Goal: Information Seeking & Learning: Learn about a topic

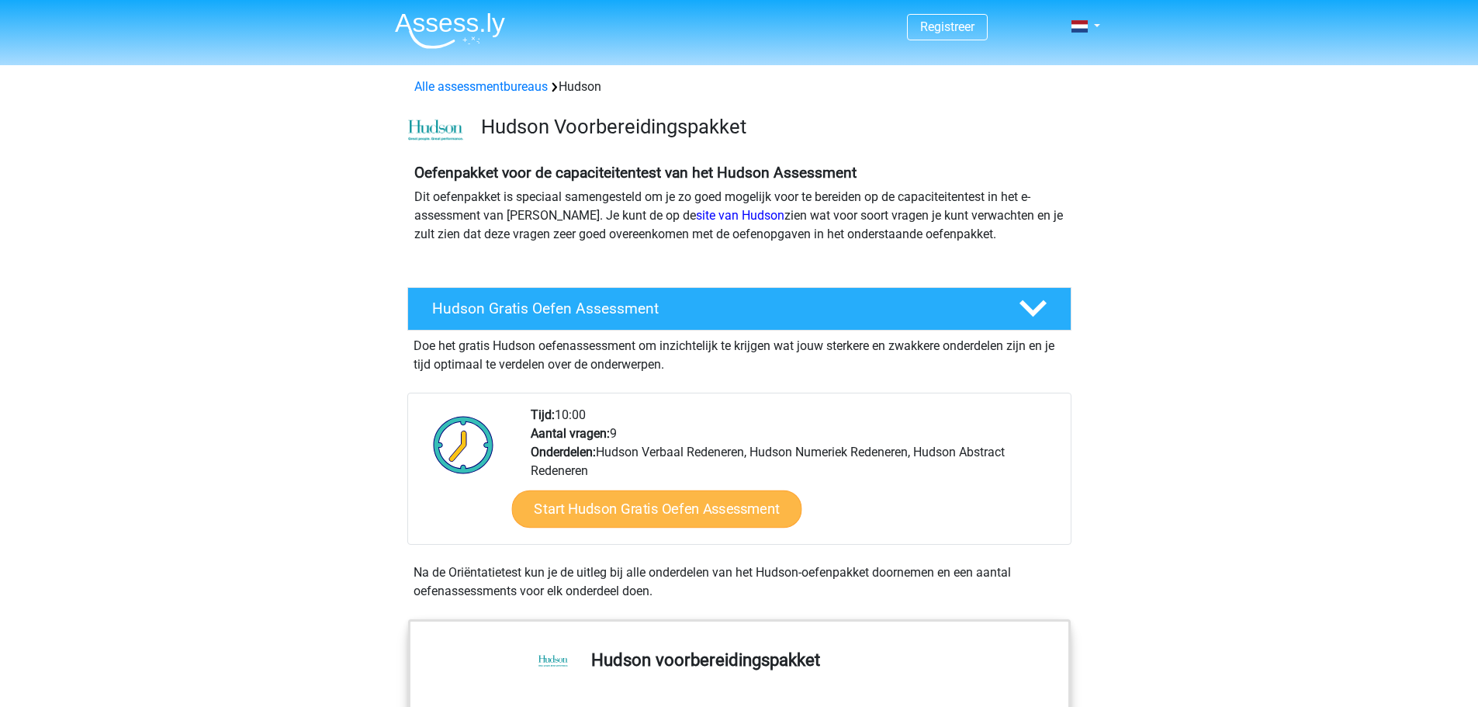
scroll to position [310, 0]
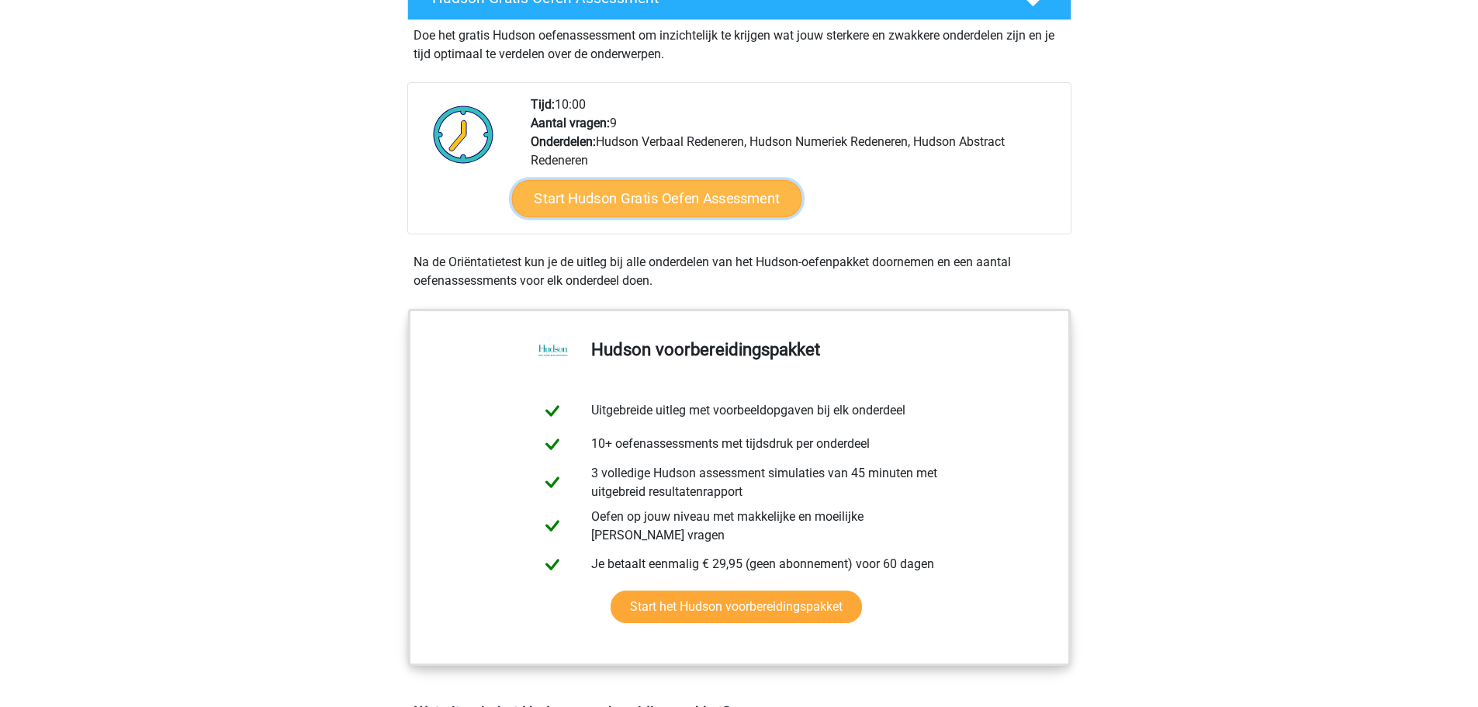
click at [644, 206] on link "Start Hudson Gratis Oefen Assessment" at bounding box center [656, 198] width 290 height 37
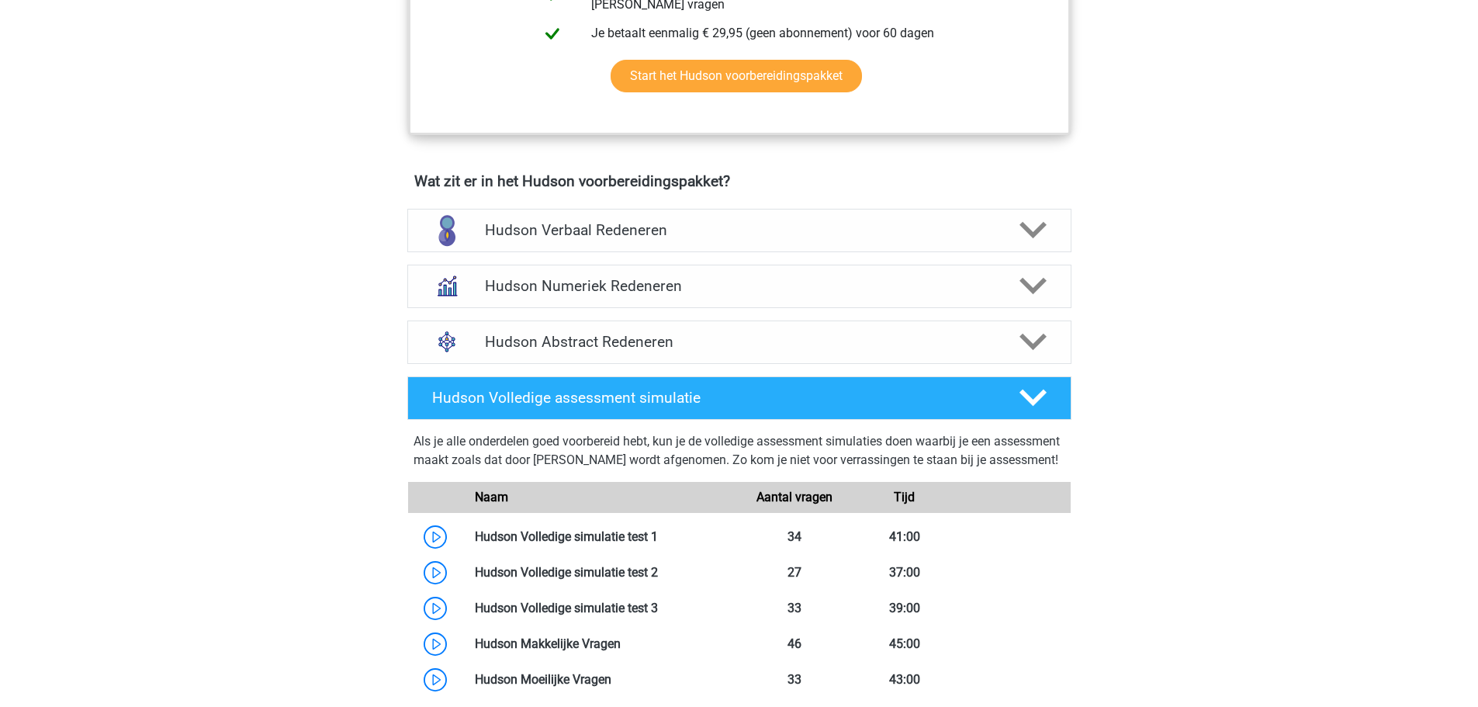
scroll to position [931, 0]
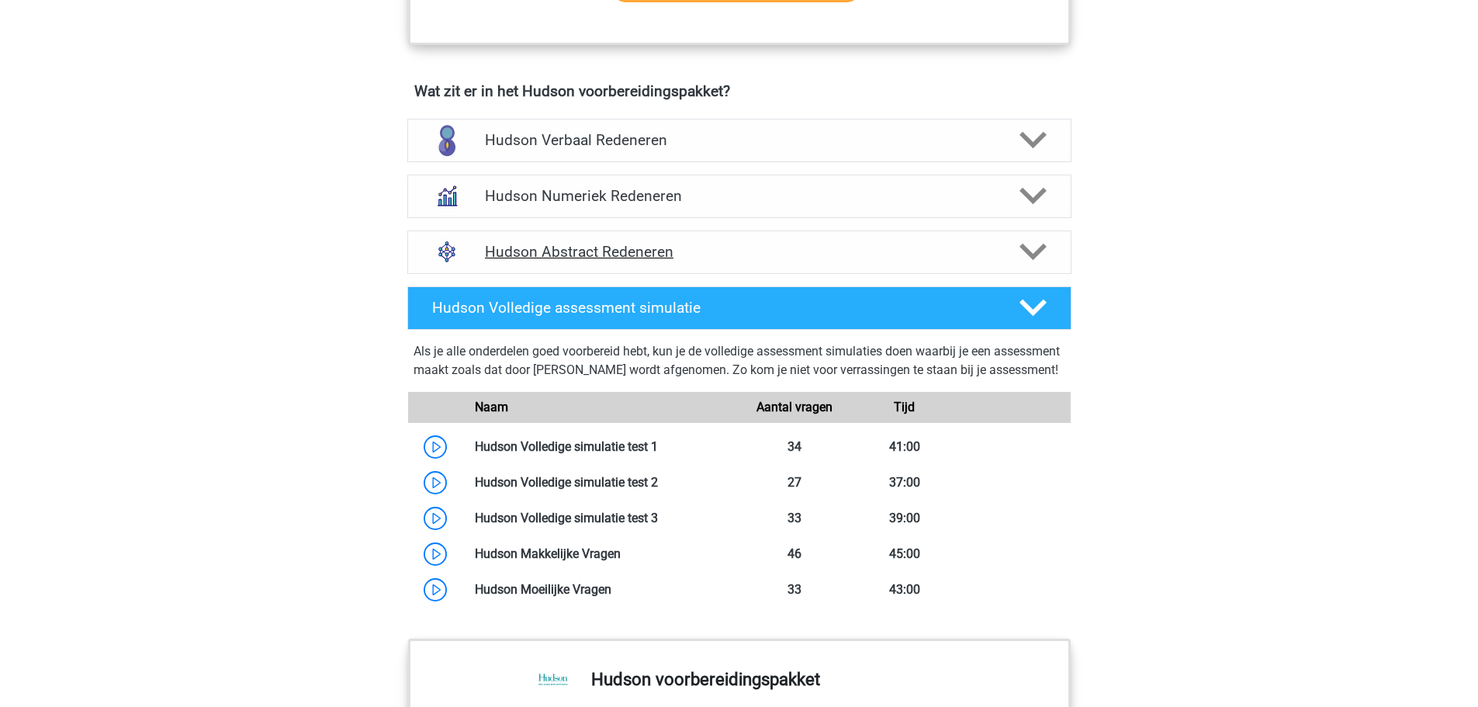
click at [700, 252] on h4 "Hudson Abstract Redeneren" at bounding box center [739, 252] width 508 height 18
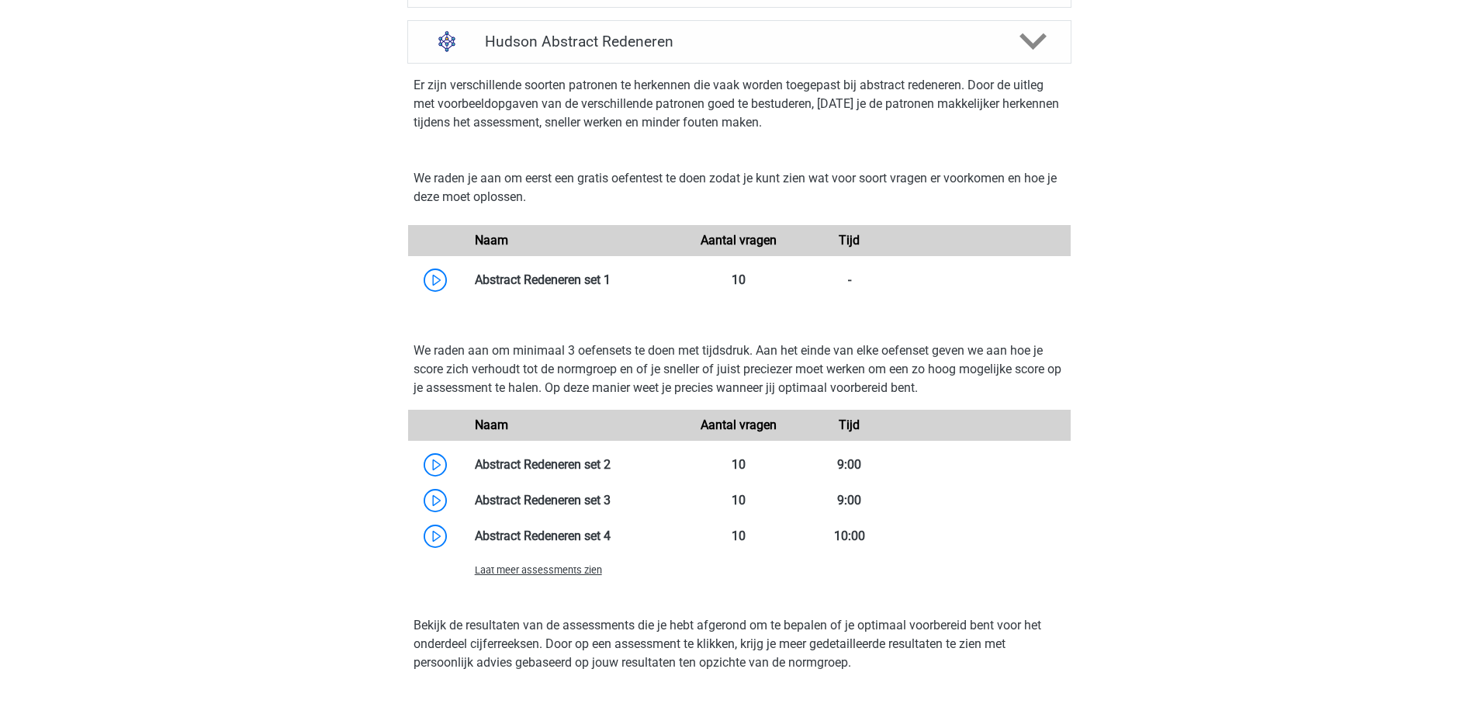
scroll to position [1164, 0]
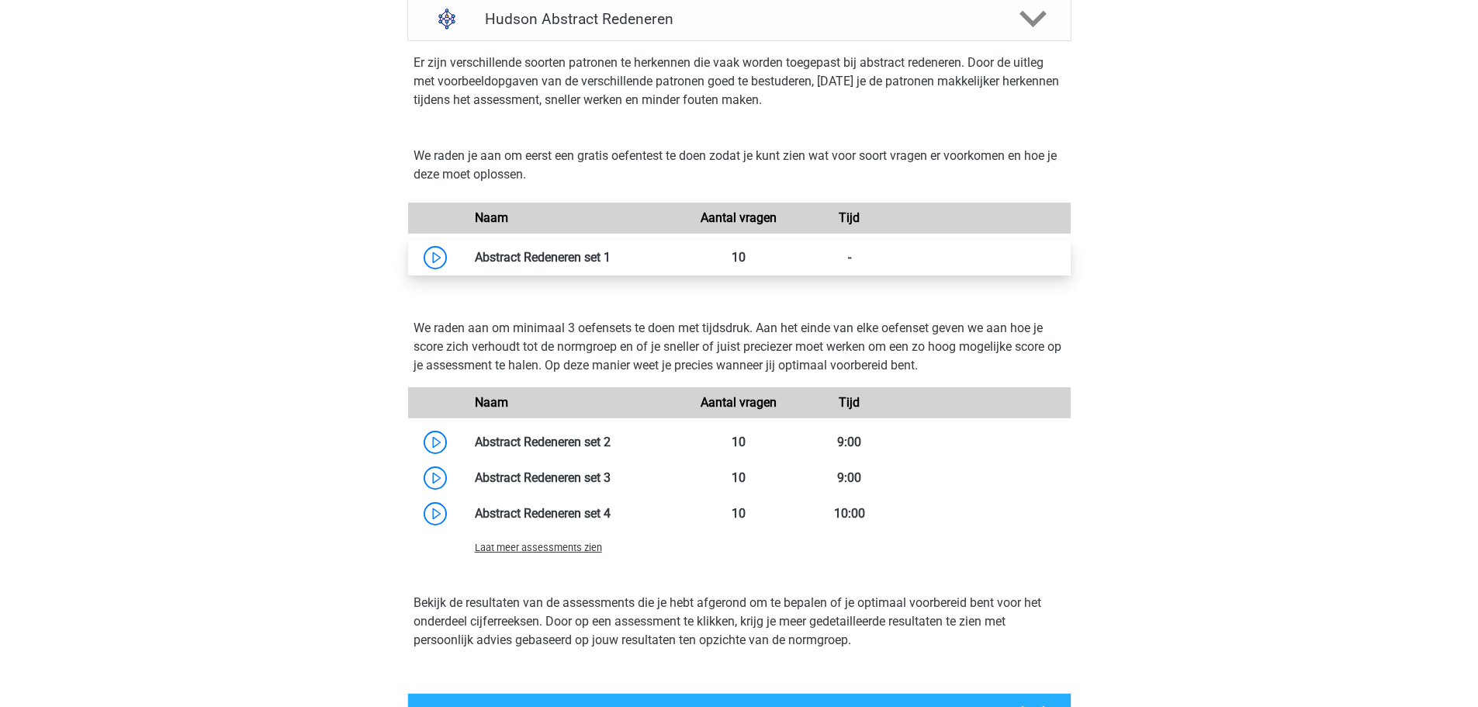
click at [610, 254] on link at bounding box center [610, 257] width 0 height 15
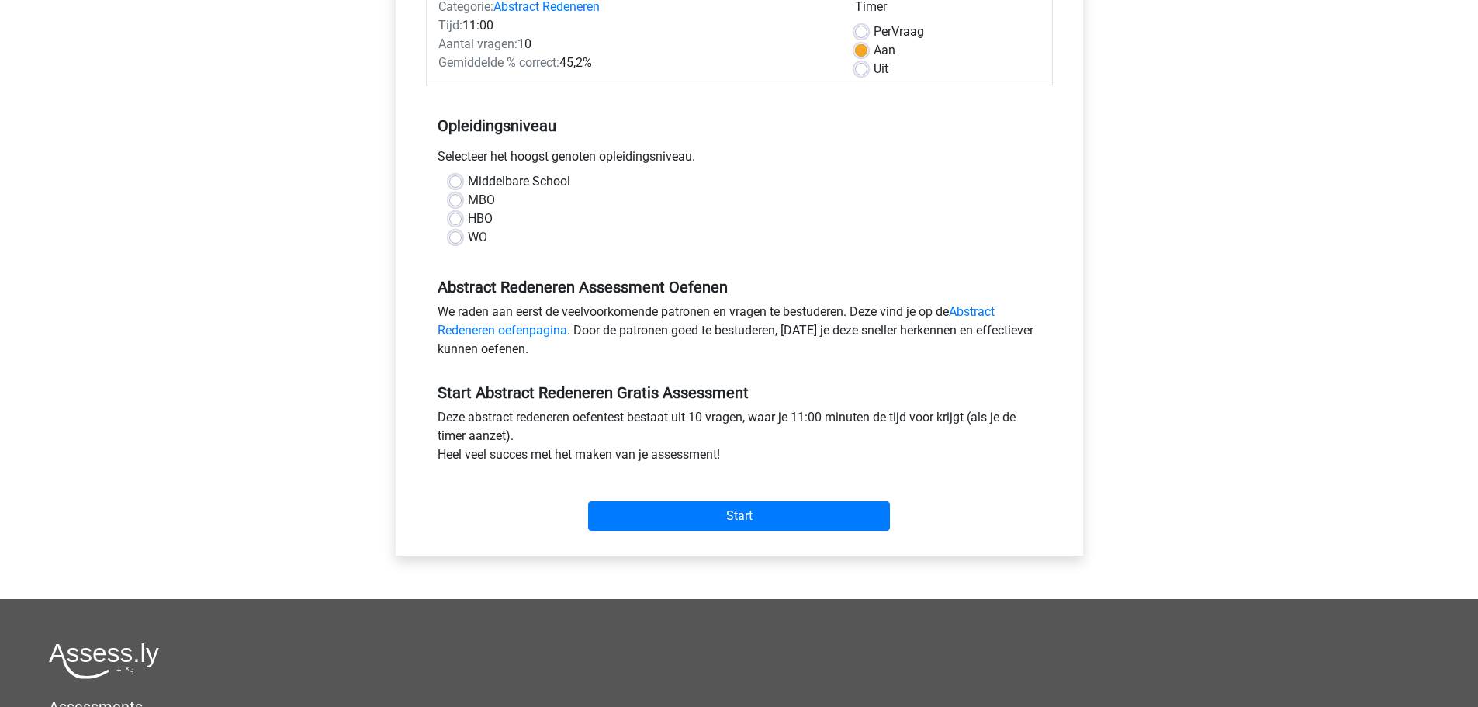
scroll to position [78, 0]
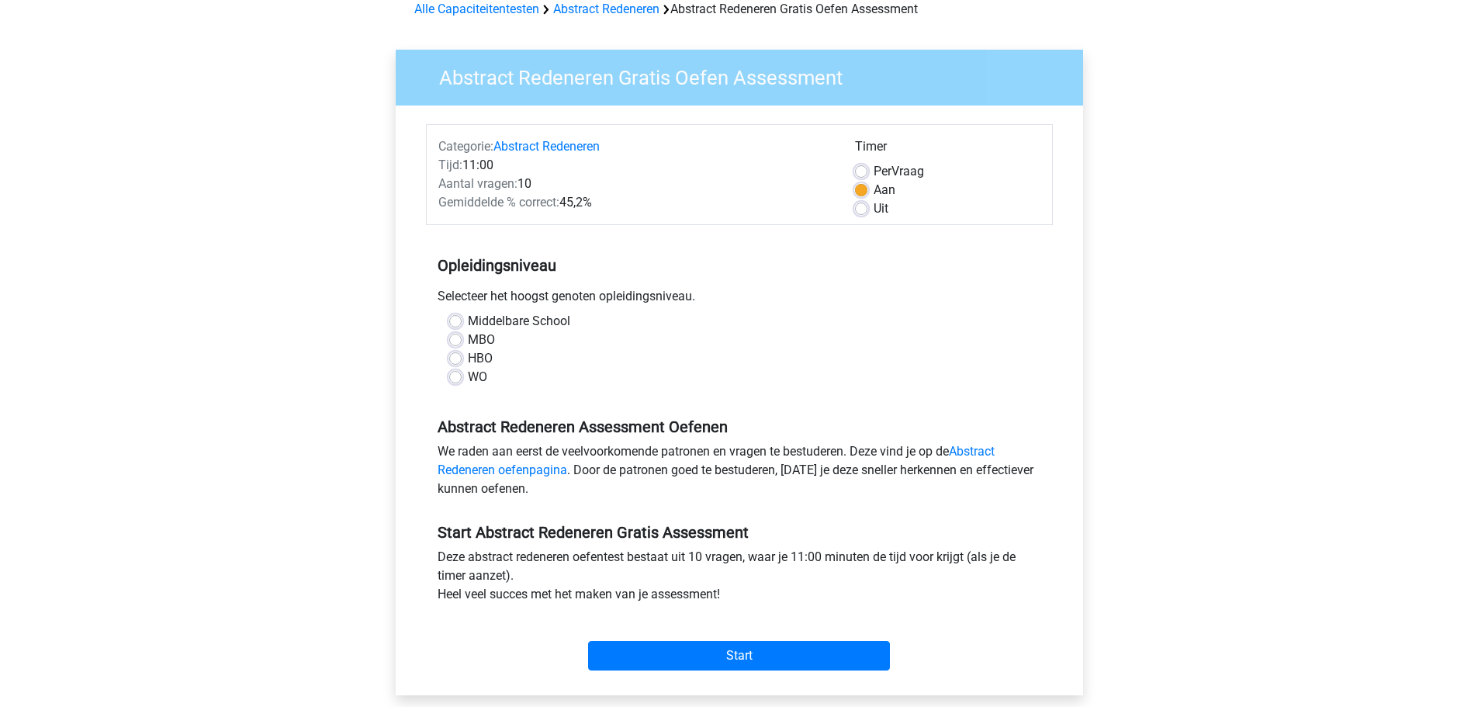
click at [462, 314] on div "Middelbare School" at bounding box center [739, 321] width 580 height 19
click at [468, 322] on label "Middelbare School" at bounding box center [519, 321] width 102 height 19
click at [458, 322] on input "Middelbare School" at bounding box center [455, 320] width 12 height 16
radio input "true"
click at [759, 651] on input "Start" at bounding box center [739, 655] width 302 height 29
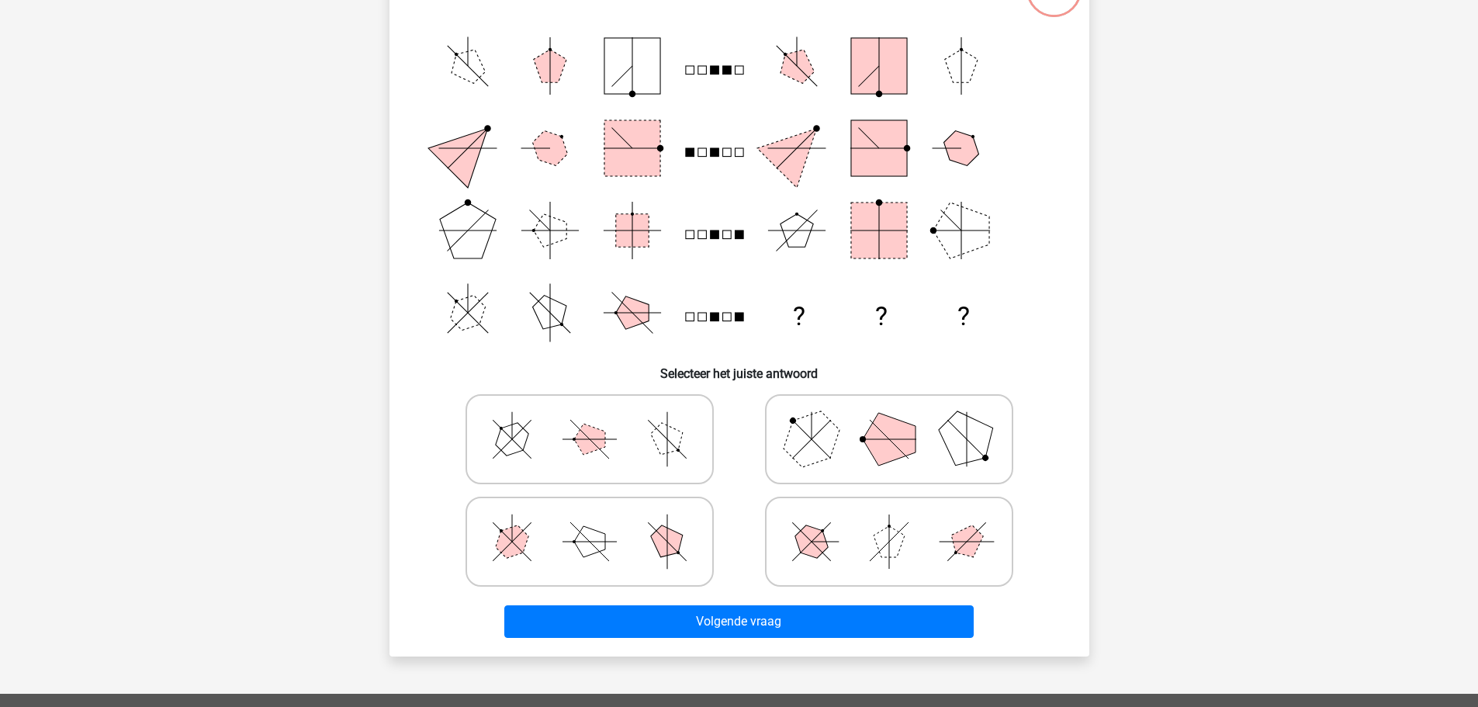
scroll to position [78, 0]
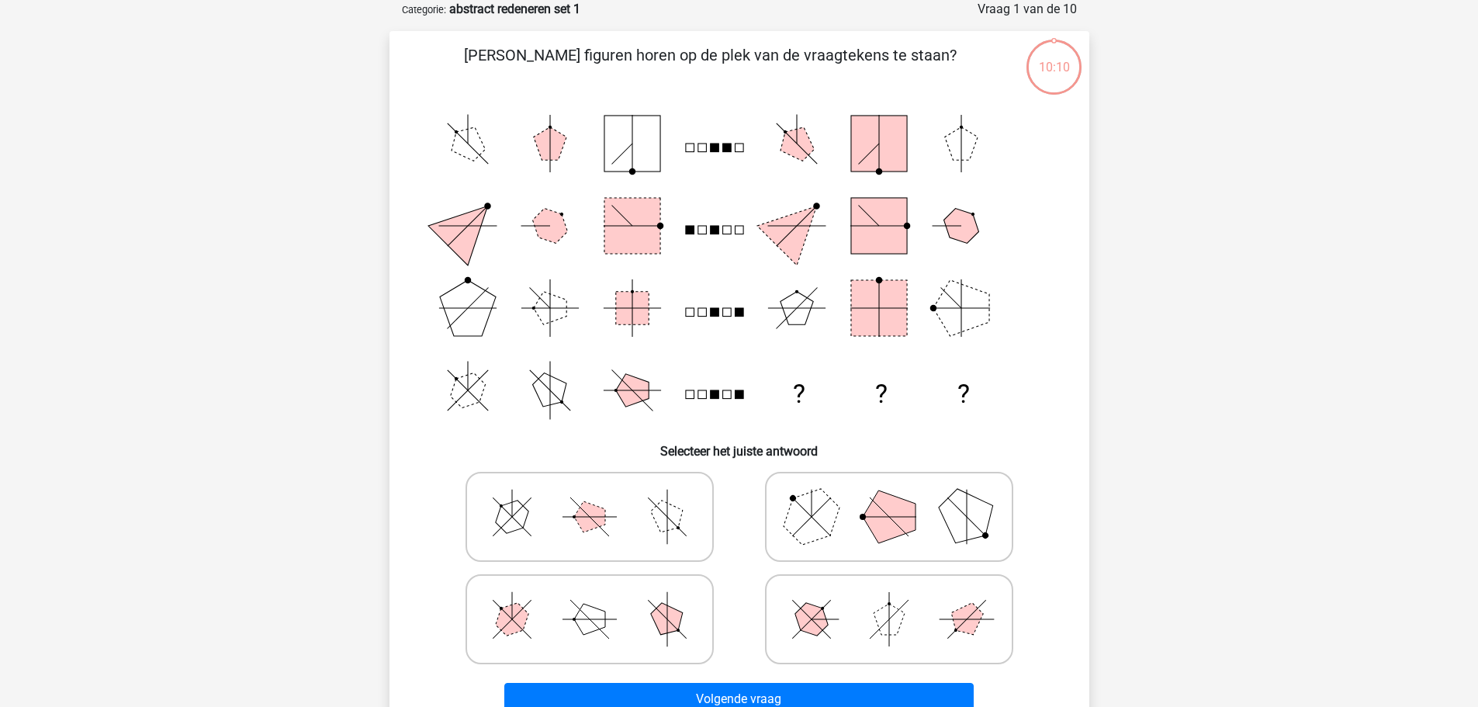
click at [801, 505] on polygon at bounding box center [810, 516] width 74 height 74
click at [889, 497] on input "radio" at bounding box center [894, 492] width 10 height 10
radio input "true"
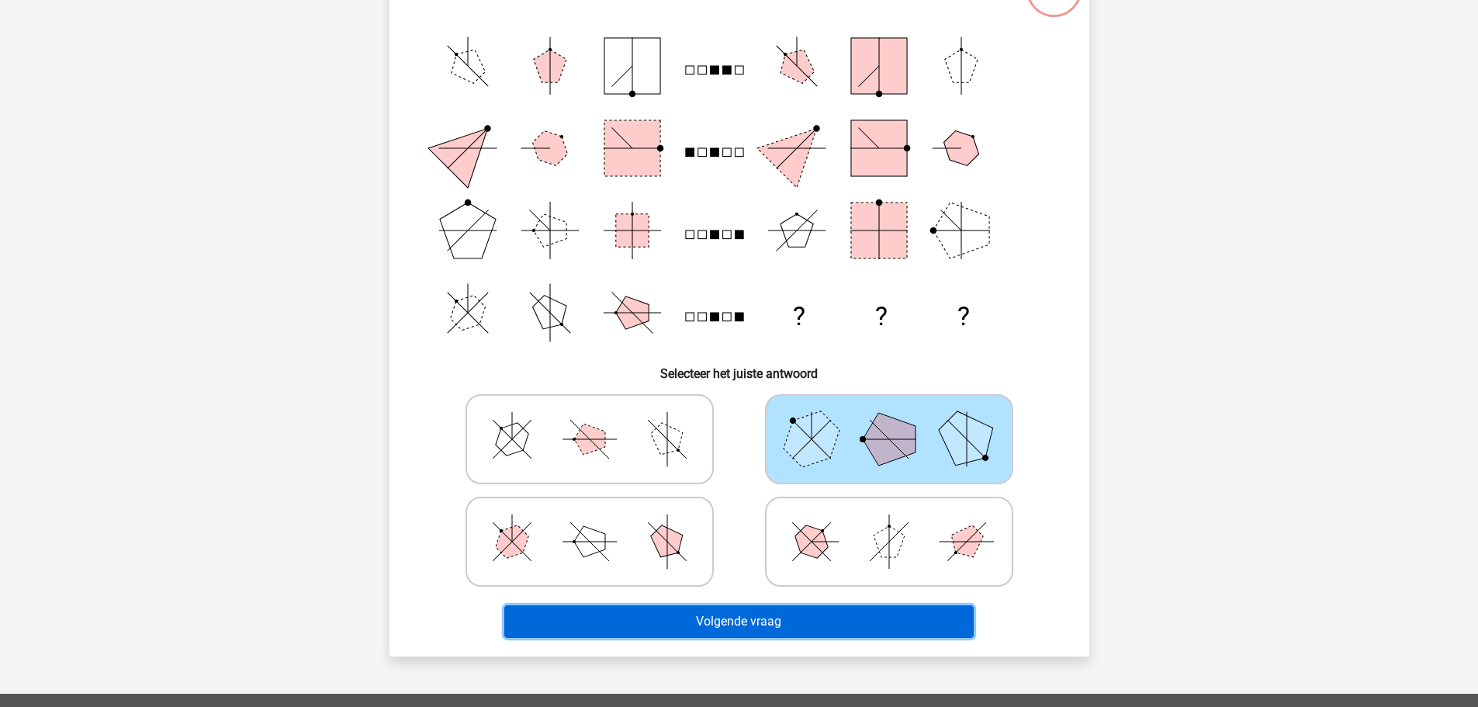
click at [747, 621] on button "Volgende vraag" at bounding box center [738, 621] width 469 height 33
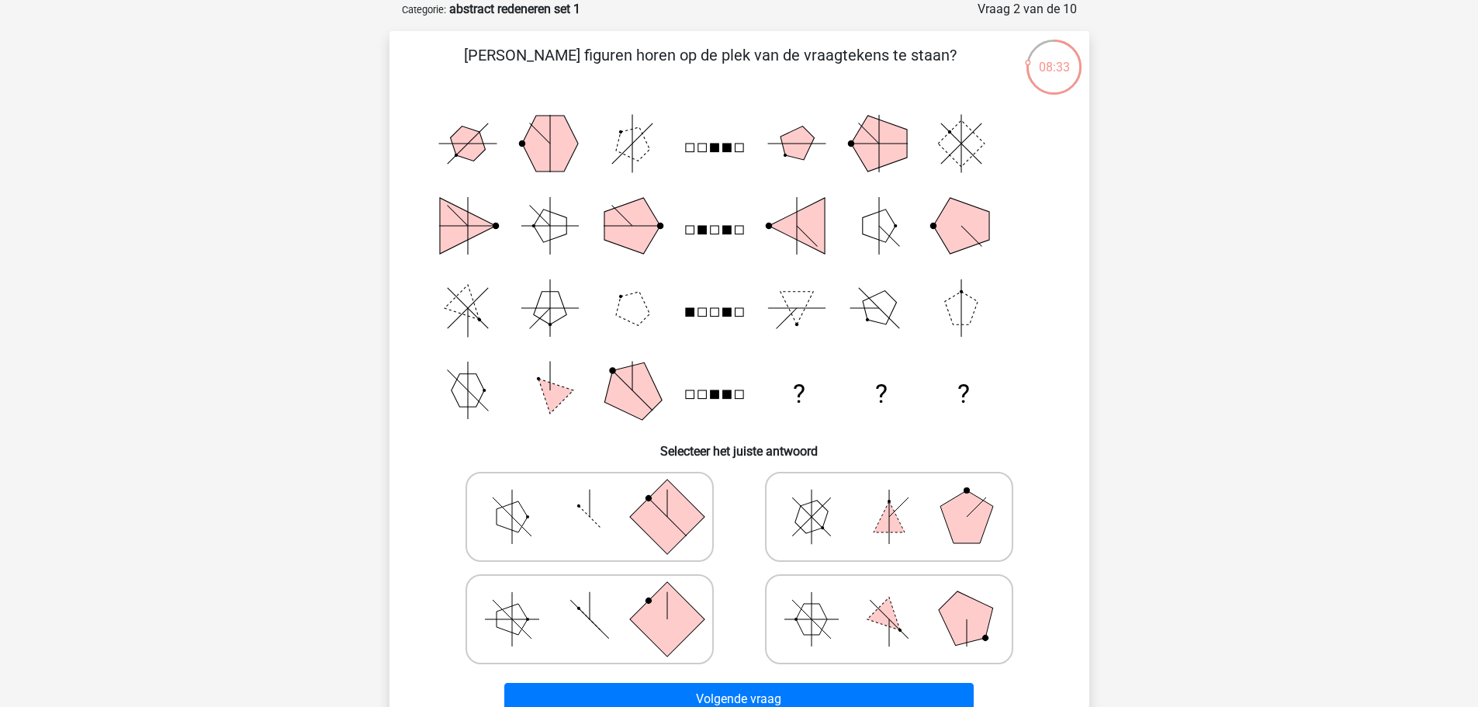
click at [884, 504] on icon at bounding box center [889, 517] width 233 height 78
click at [889, 497] on input "radio" at bounding box center [894, 492] width 10 height 10
radio input "true"
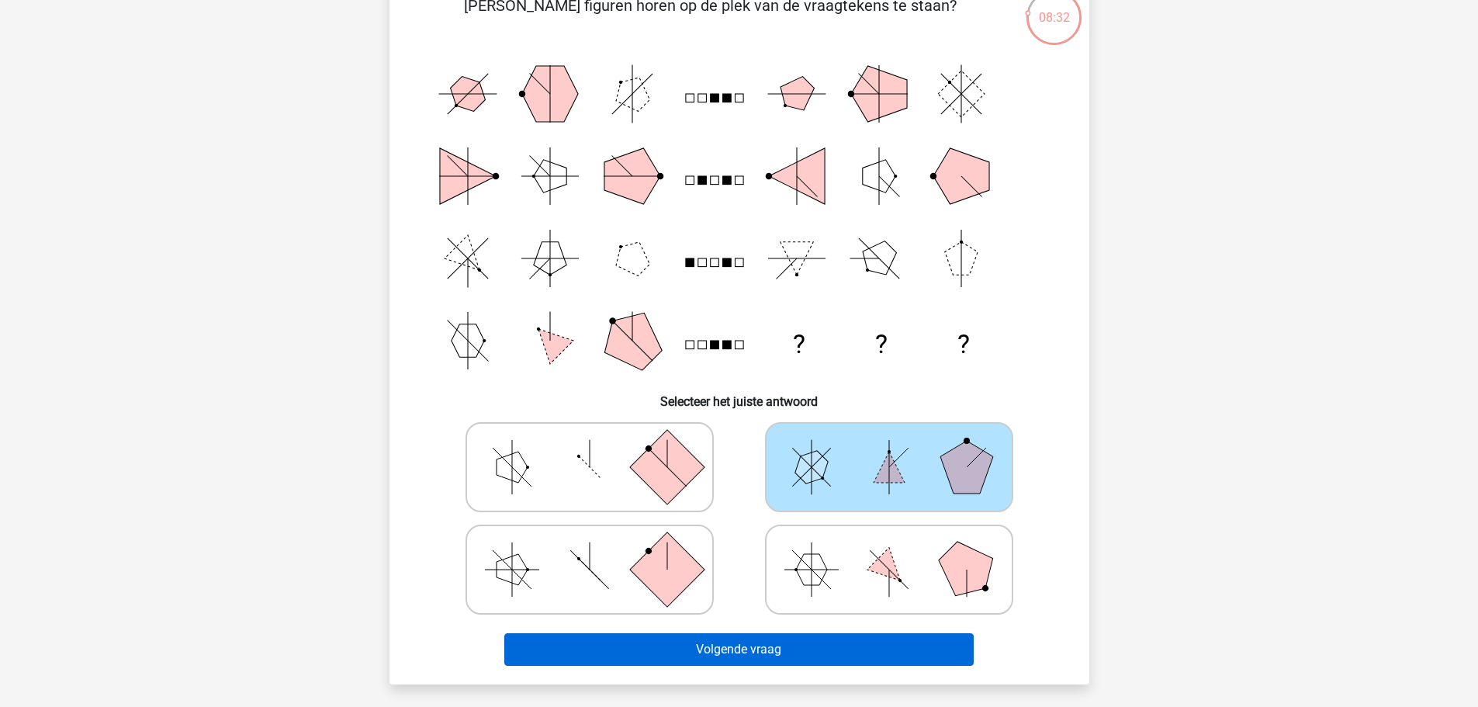
scroll to position [155, 0]
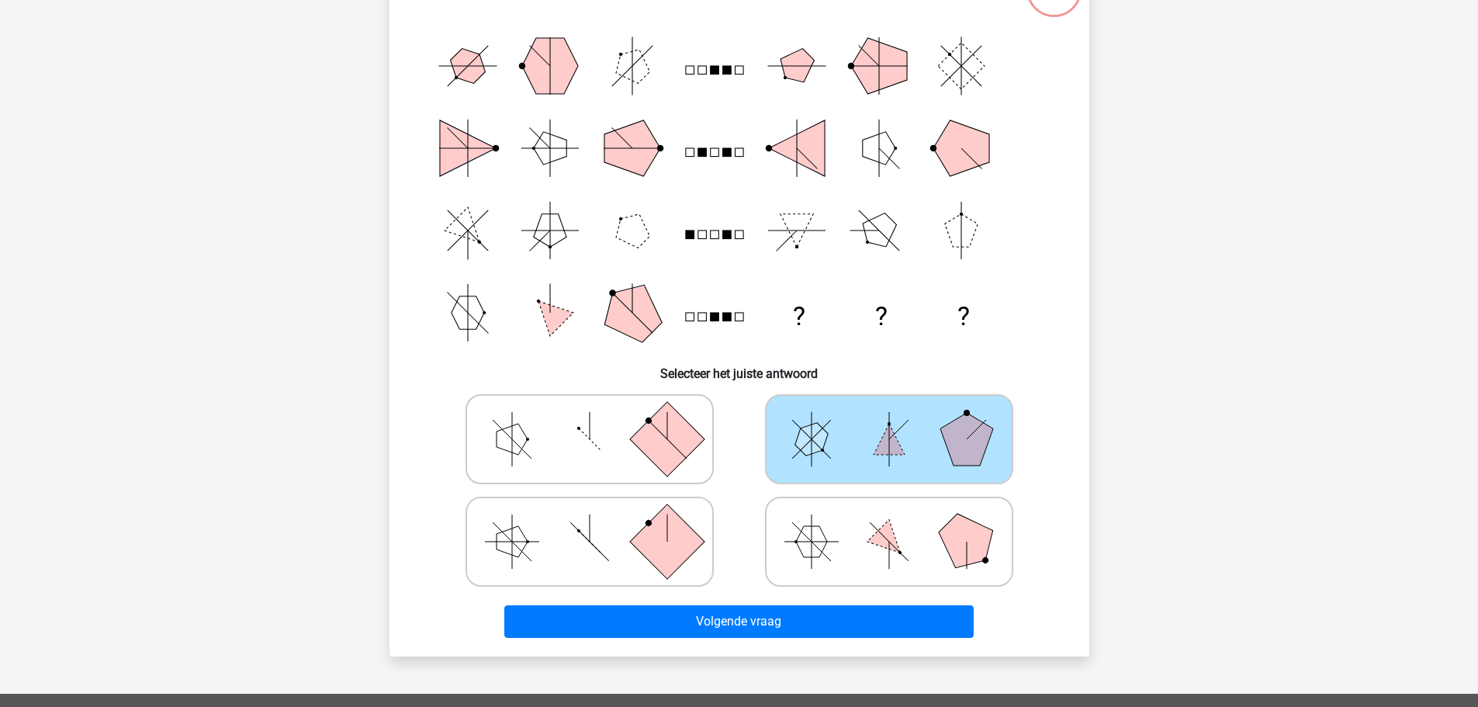
click at [773, 652] on div "[PERSON_NAME] figuren horen op de plek van de vraagtekens te staan? ? ? ? Selec…" at bounding box center [739, 304] width 700 height 702
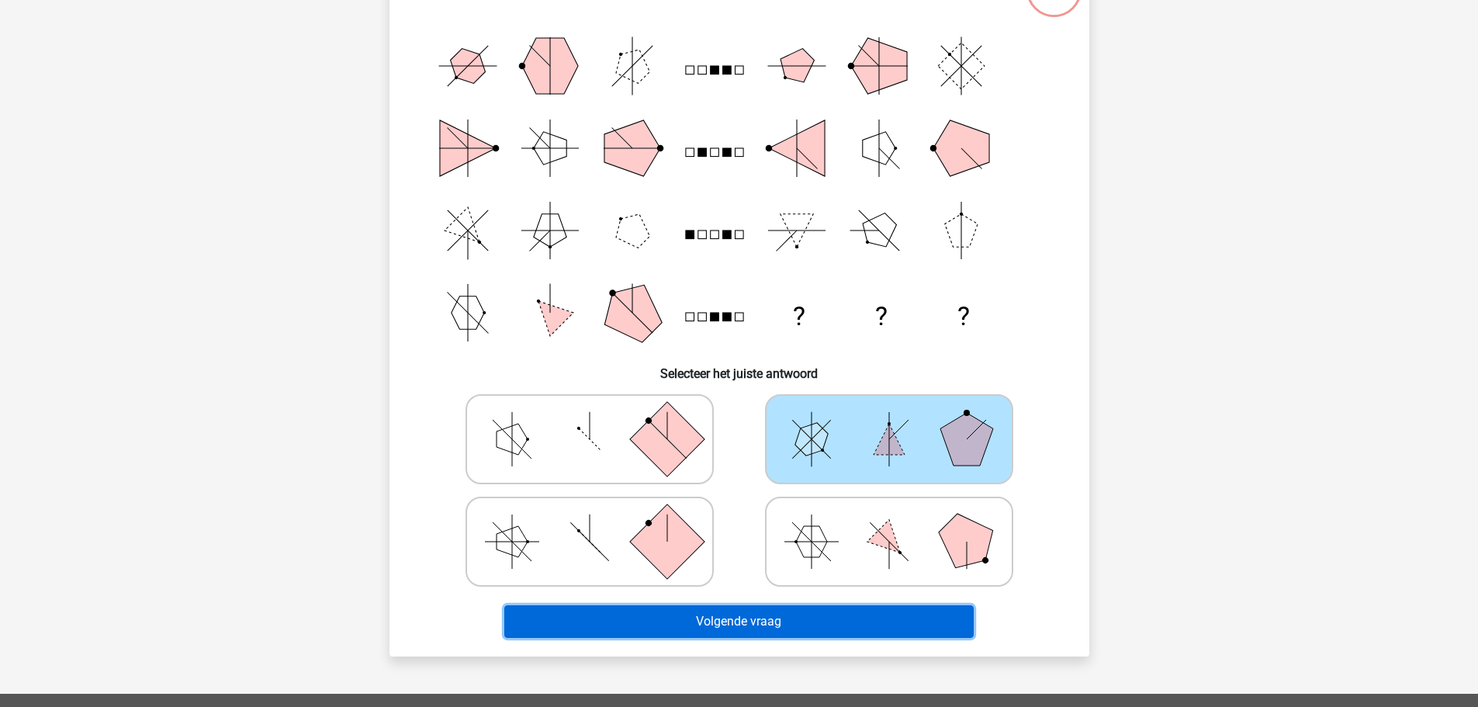
click at [781, 628] on button "Volgende vraag" at bounding box center [738, 621] width 469 height 33
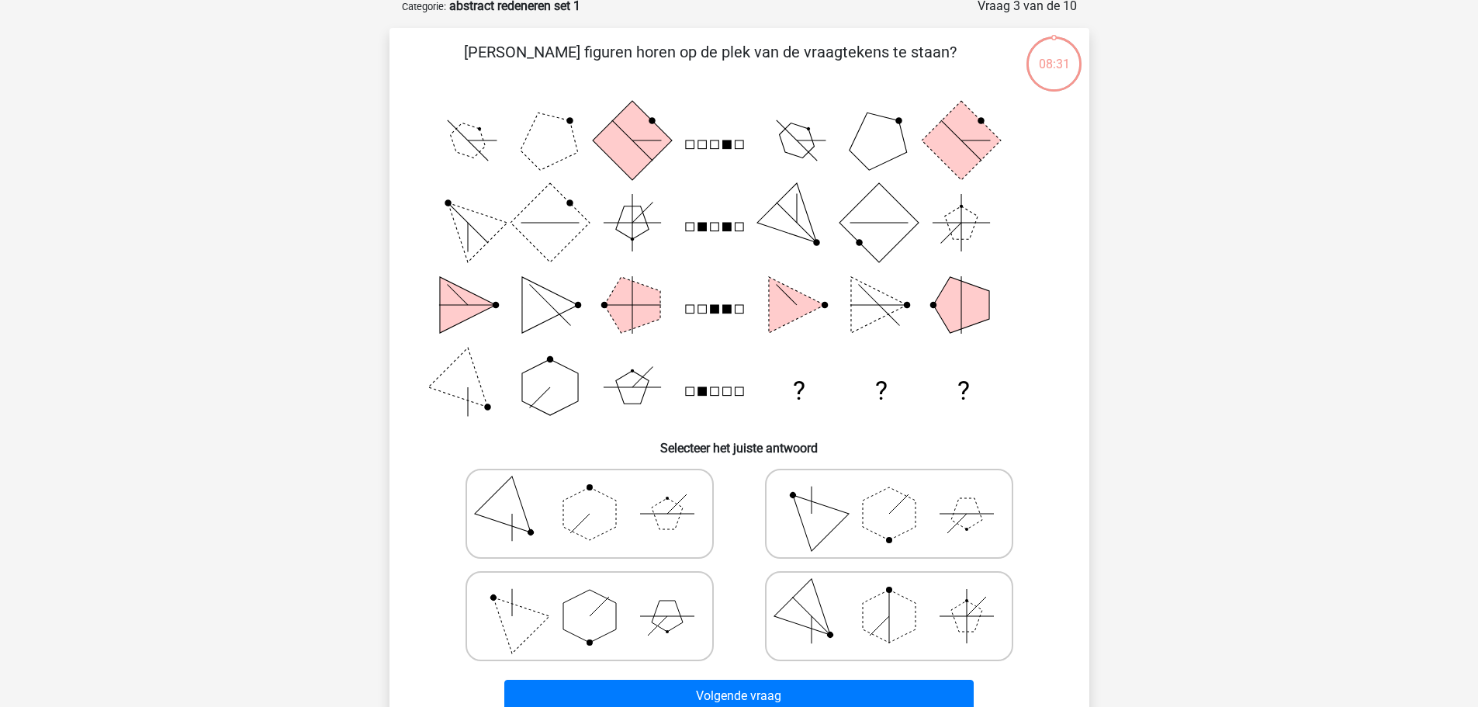
scroll to position [78, 0]
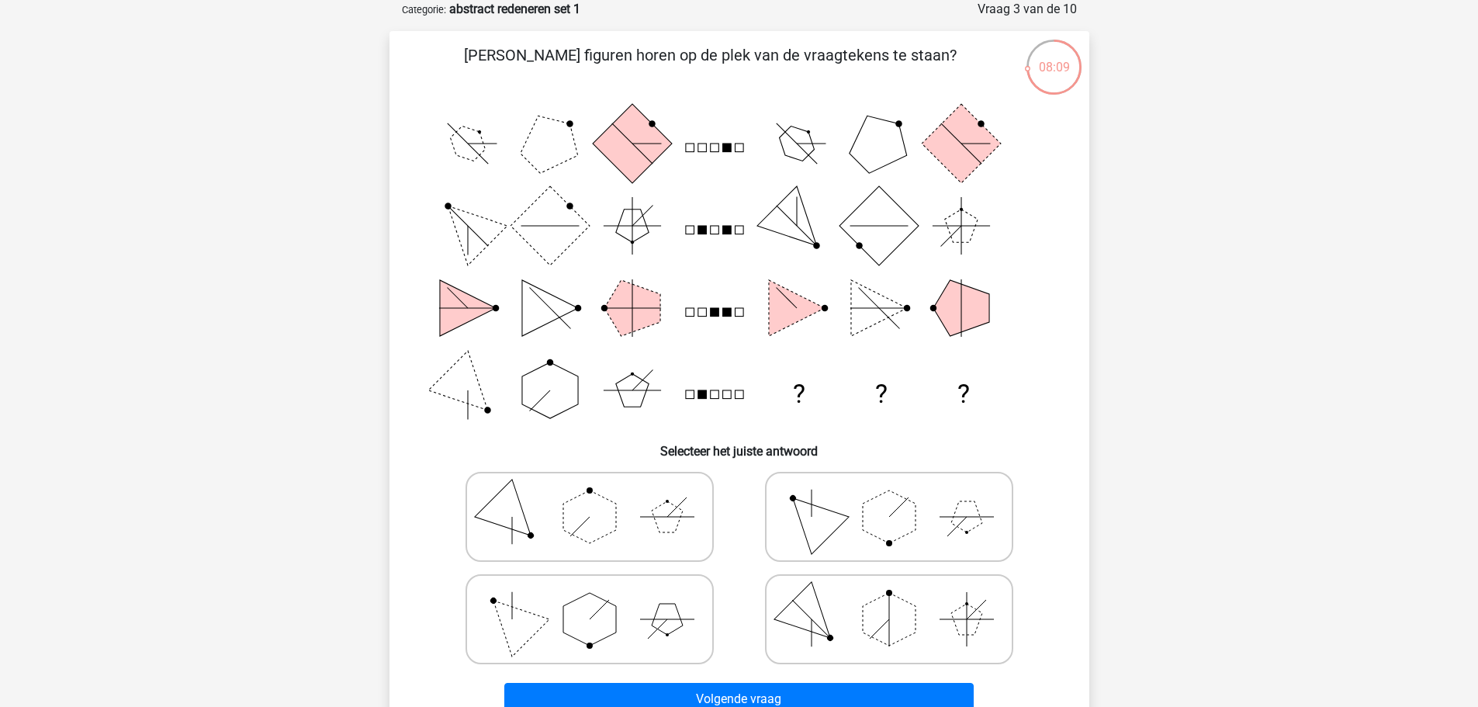
click at [852, 511] on icon at bounding box center [889, 517] width 233 height 78
click at [889, 497] on input "radio" at bounding box center [894, 492] width 10 height 10
radio input "true"
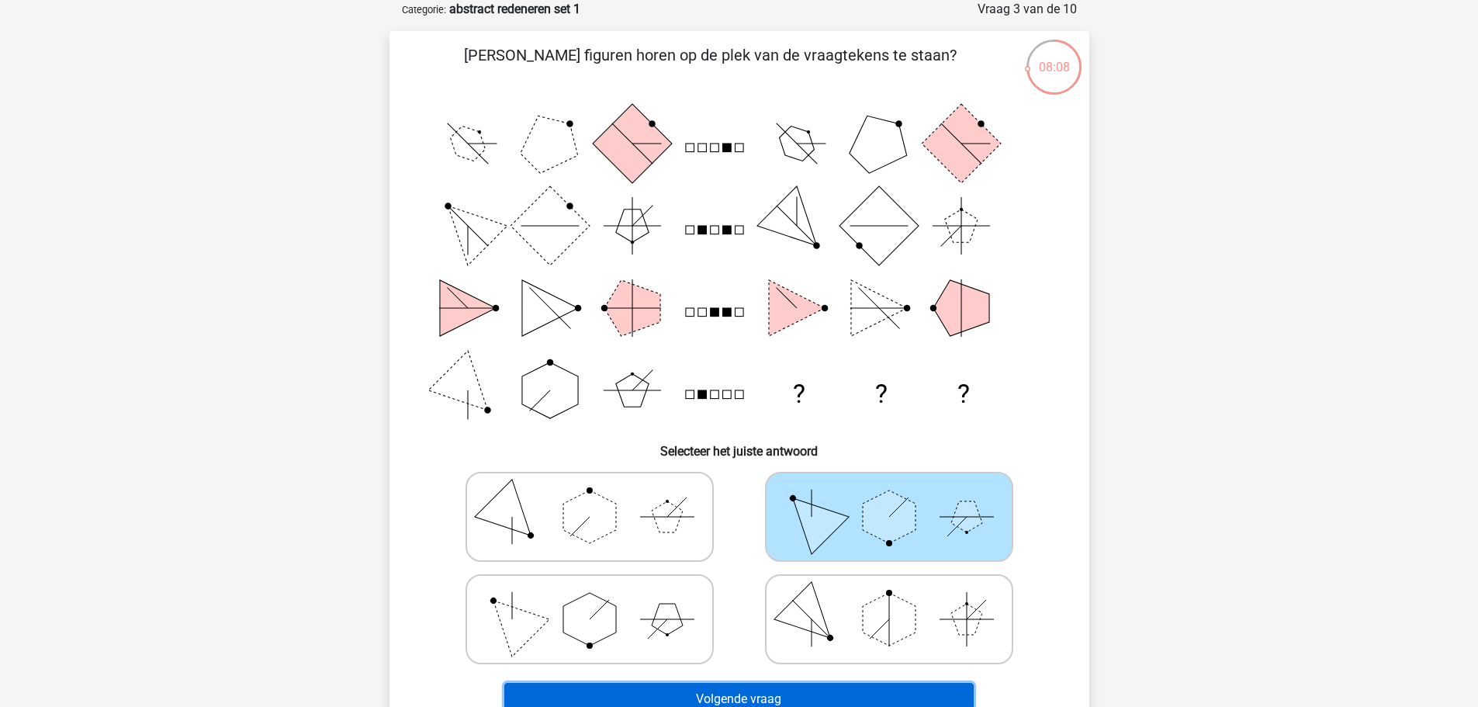
click at [775, 687] on button "Volgende vraag" at bounding box center [738, 699] width 469 height 33
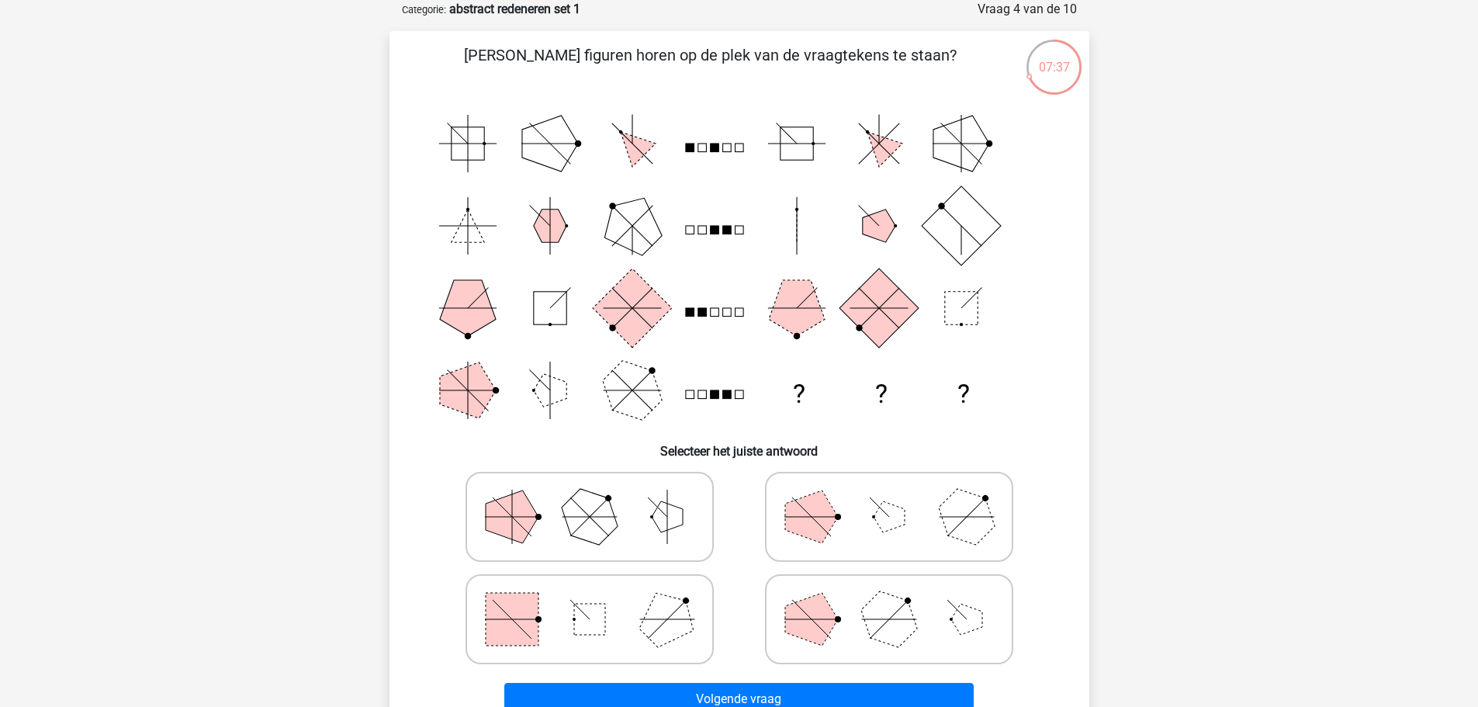
click at [802, 593] on icon at bounding box center [889, 619] width 233 height 78
click at [889, 593] on input "radio" at bounding box center [894, 595] width 10 height 10
radio input "true"
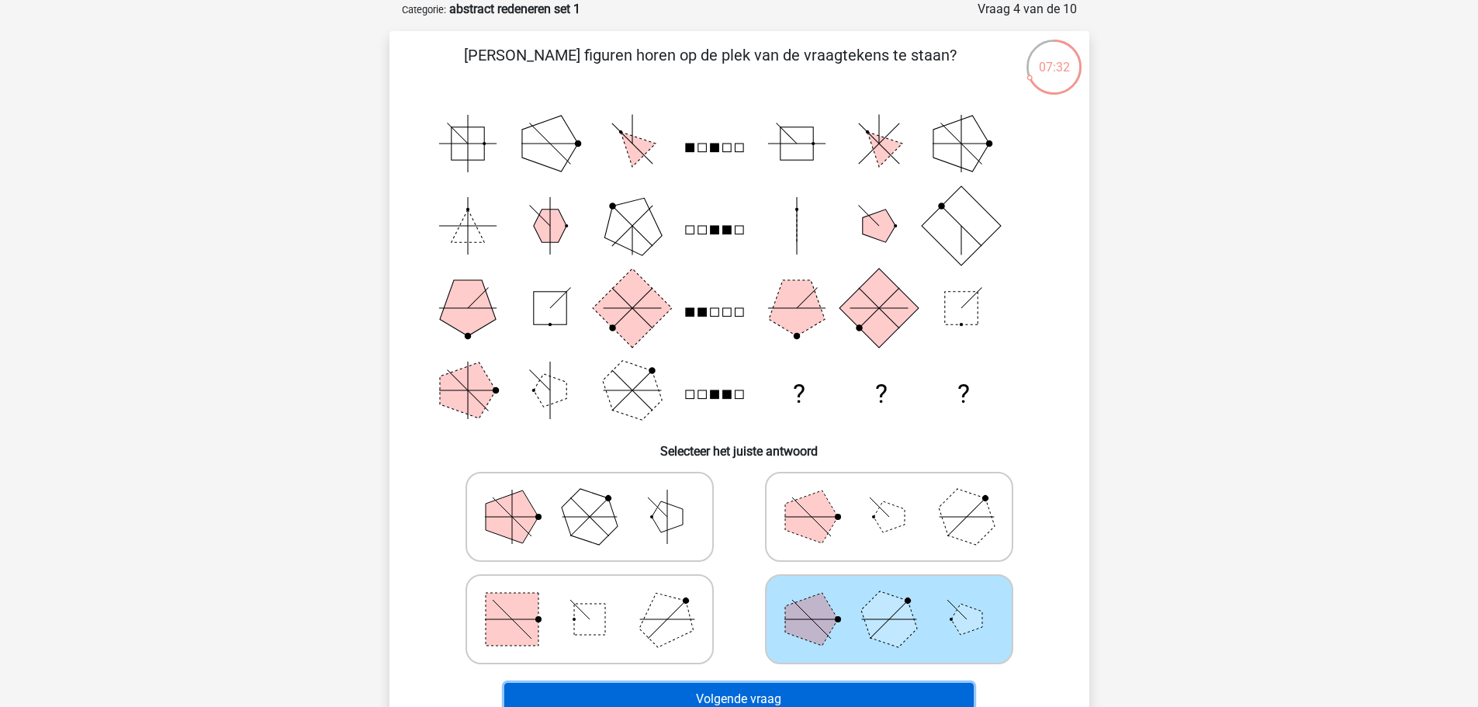
click at [711, 692] on button "Volgende vraag" at bounding box center [738, 699] width 469 height 33
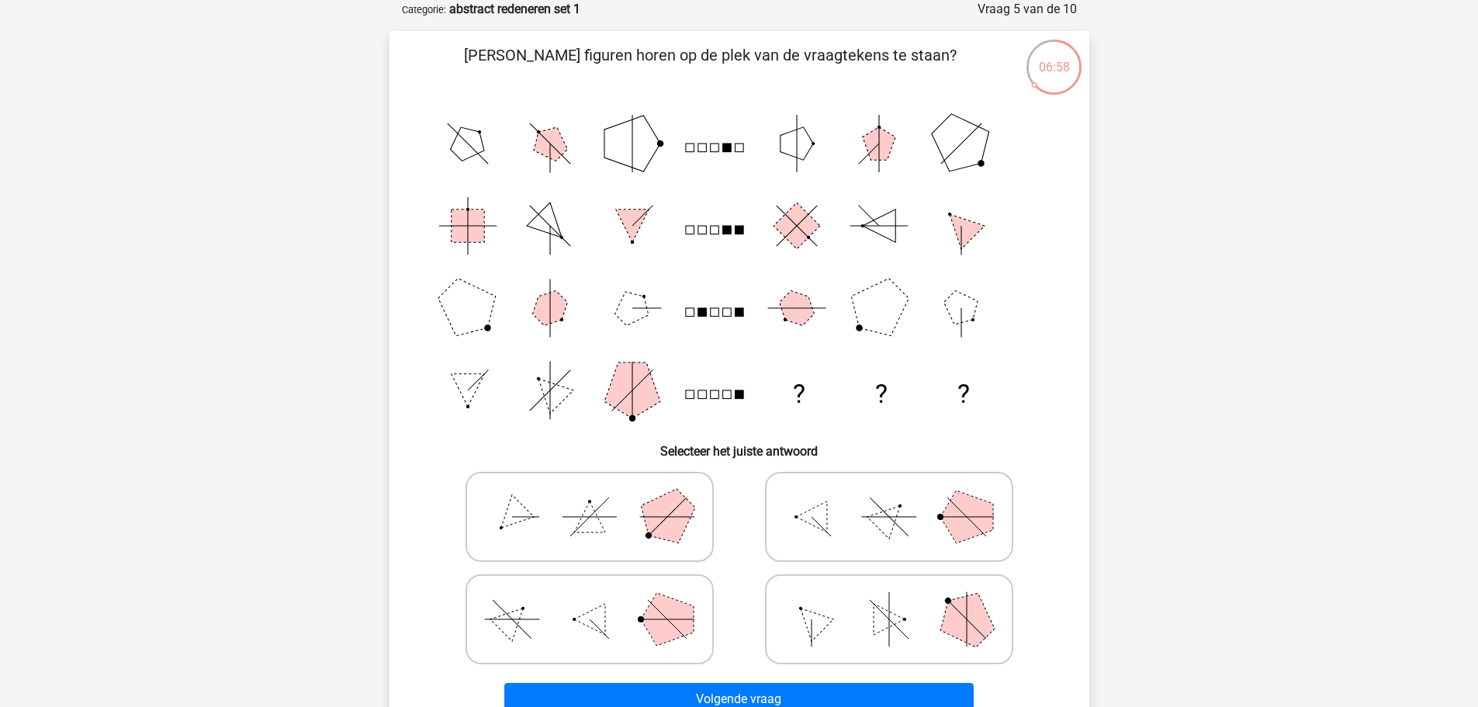
click at [682, 521] on polygon at bounding box center [666, 516] width 74 height 74
click at [600, 497] on input "radio" at bounding box center [595, 492] width 10 height 10
radio input "true"
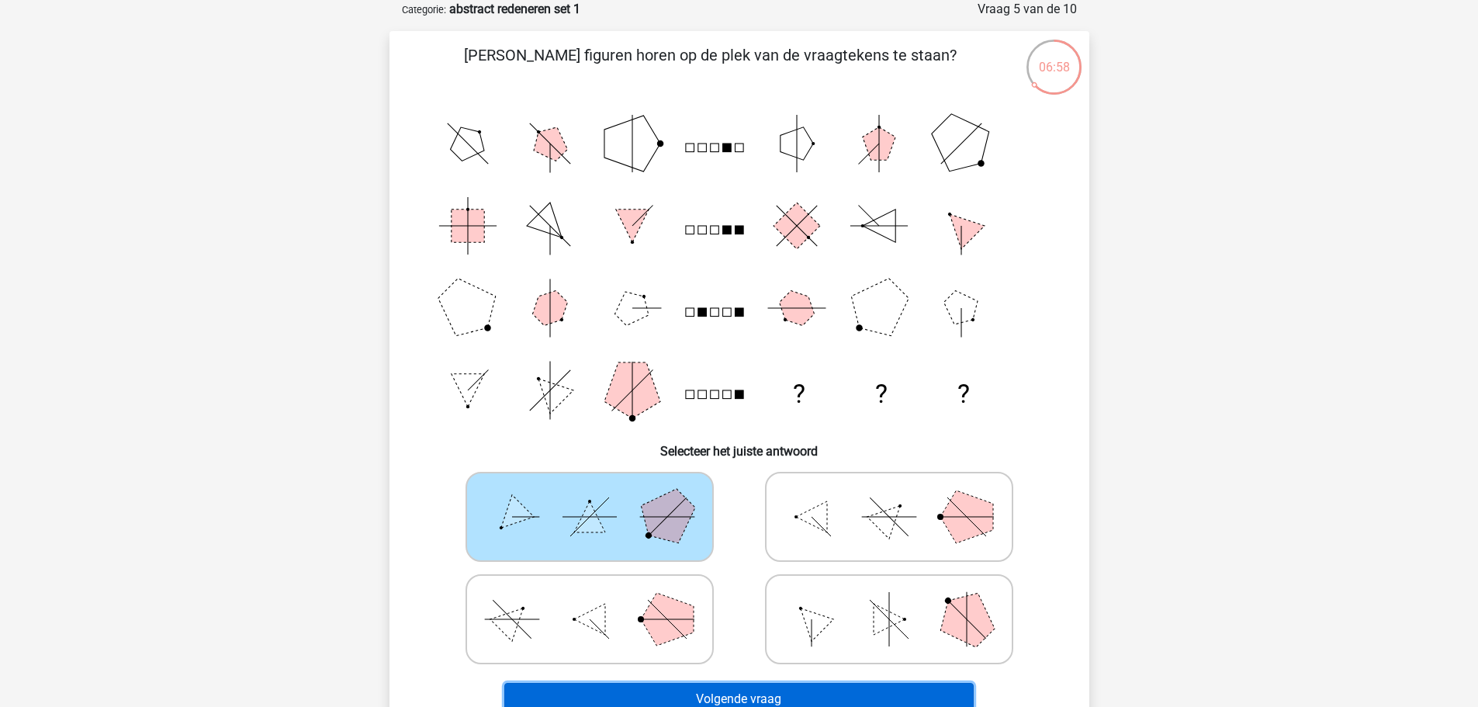
click at [704, 699] on button "Volgende vraag" at bounding box center [738, 699] width 469 height 33
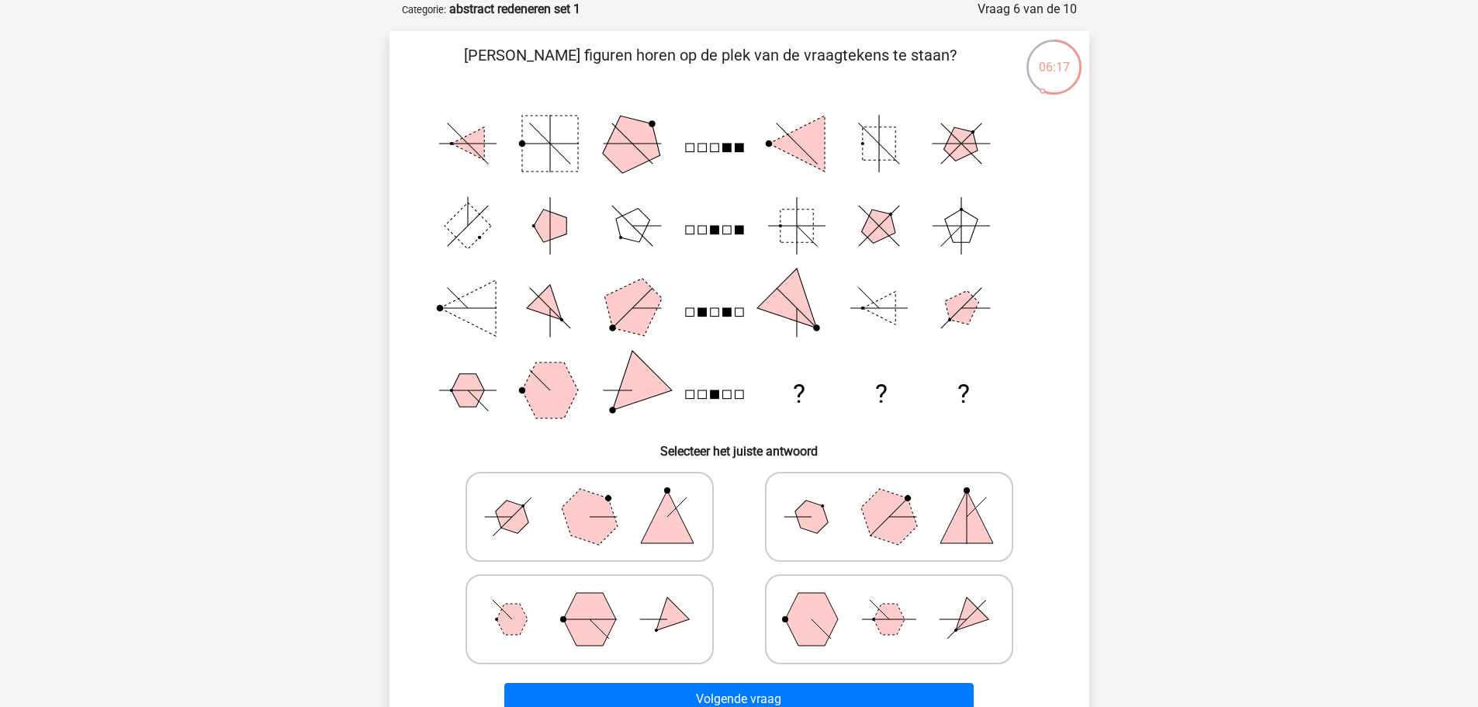
click at [651, 527] on polygon at bounding box center [667, 516] width 53 height 53
click at [600, 497] on input "radio" at bounding box center [595, 492] width 10 height 10
radio input "true"
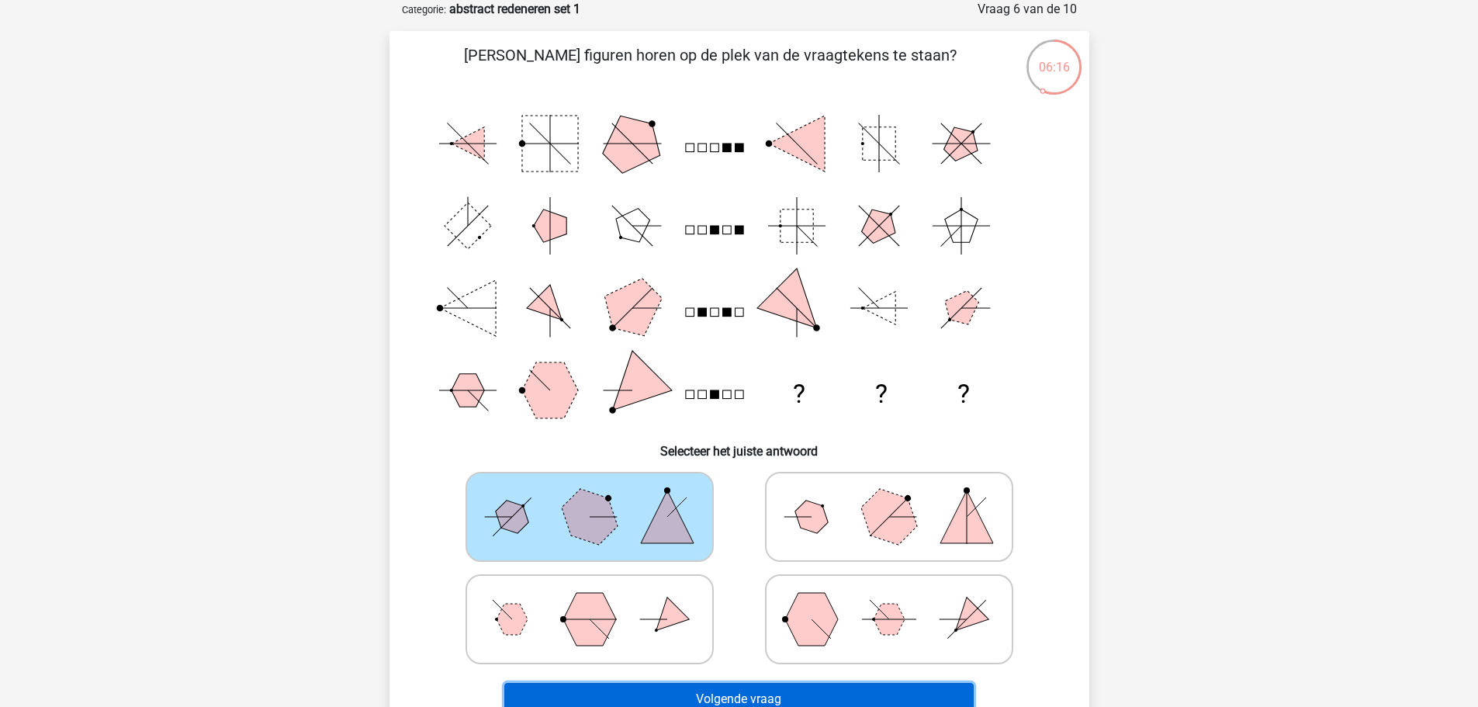
click at [723, 685] on button "Volgende vraag" at bounding box center [738, 699] width 469 height 33
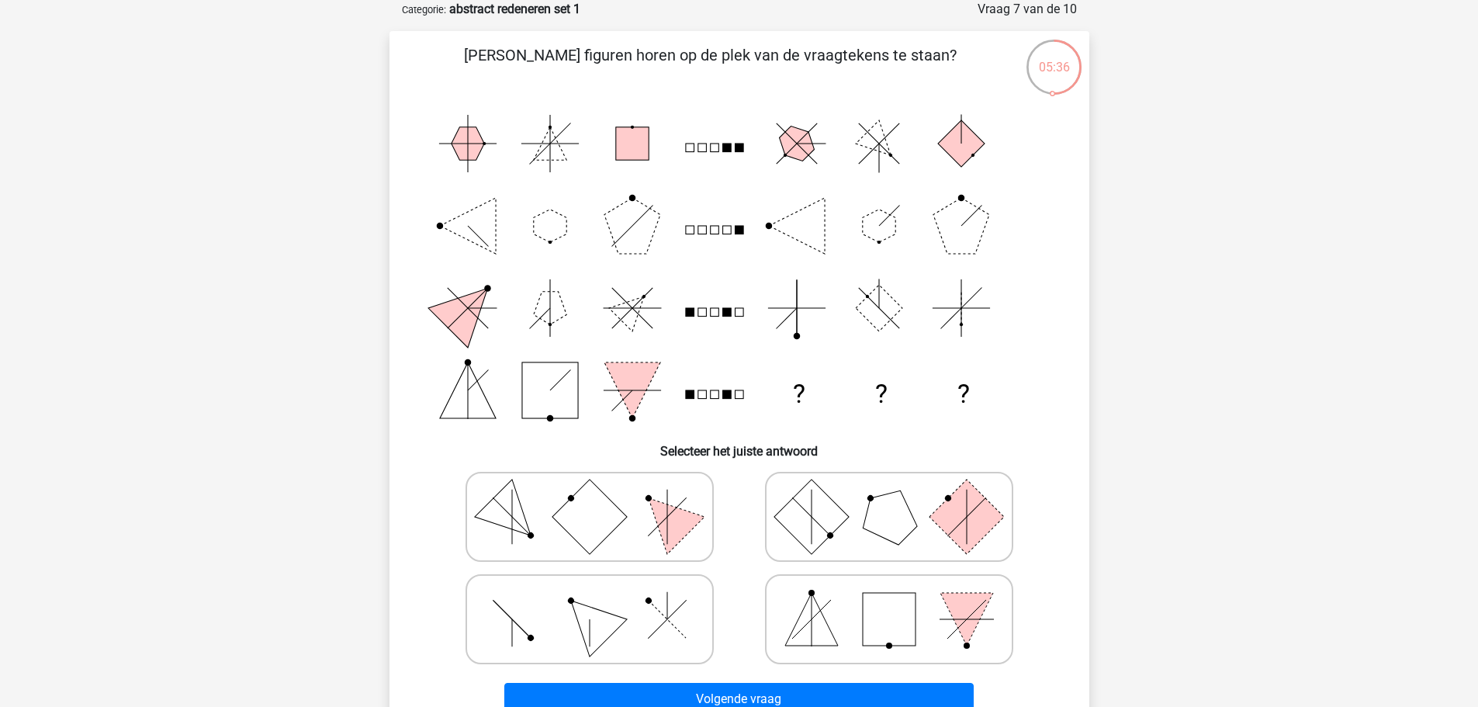
click at [842, 503] on icon at bounding box center [889, 517] width 233 height 78
click at [889, 497] on input "radio" at bounding box center [894, 492] width 10 height 10
radio input "true"
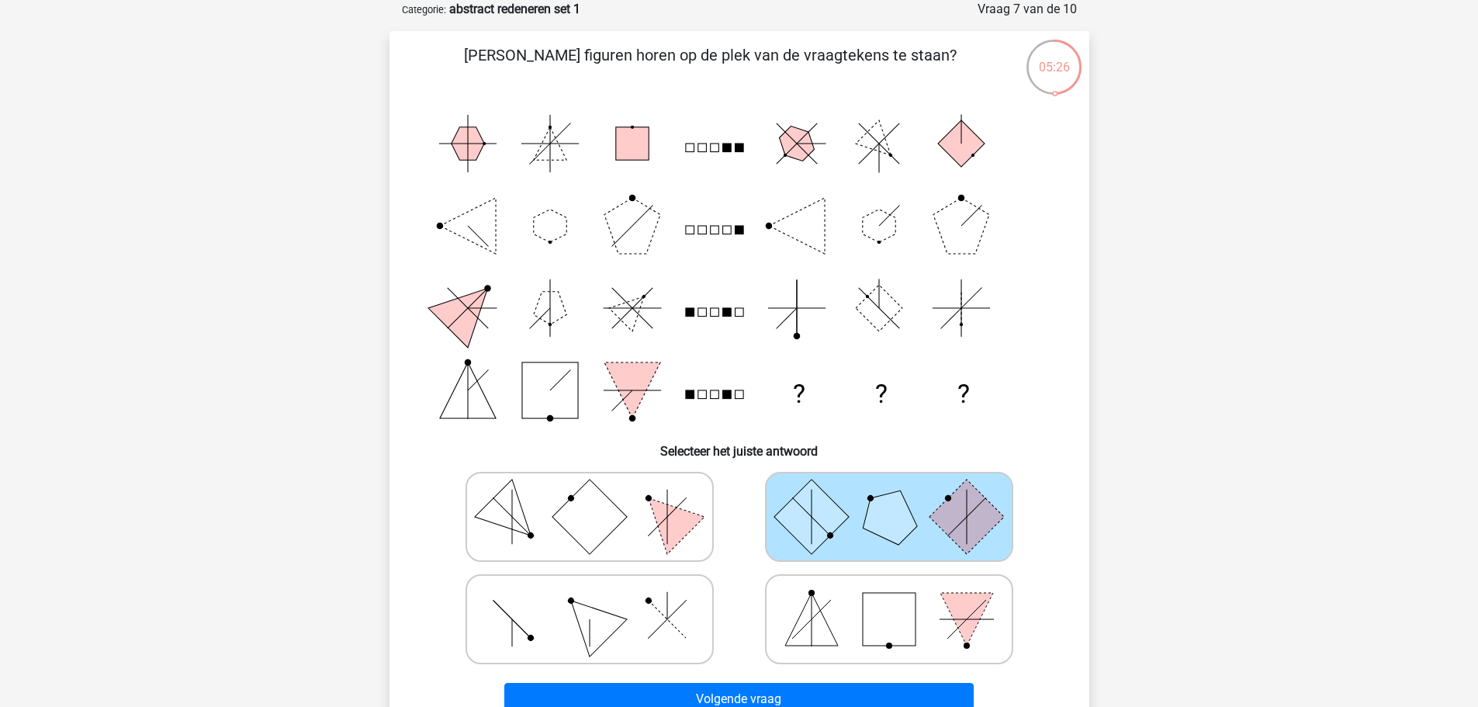
click at [635, 617] on icon at bounding box center [589, 619] width 233 height 78
click at [600, 600] on input "radio" at bounding box center [595, 595] width 10 height 10
radio input "true"
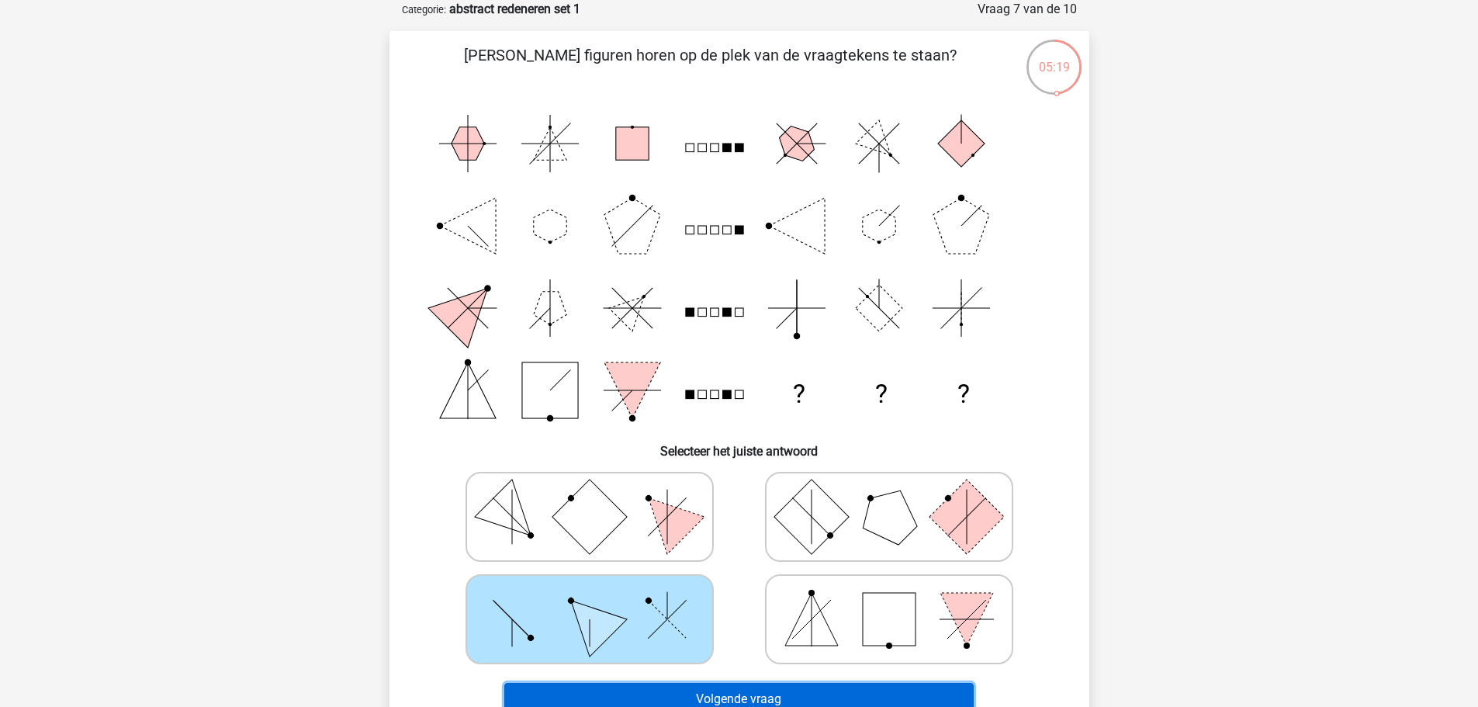
click at [722, 689] on button "Volgende vraag" at bounding box center [738, 699] width 469 height 33
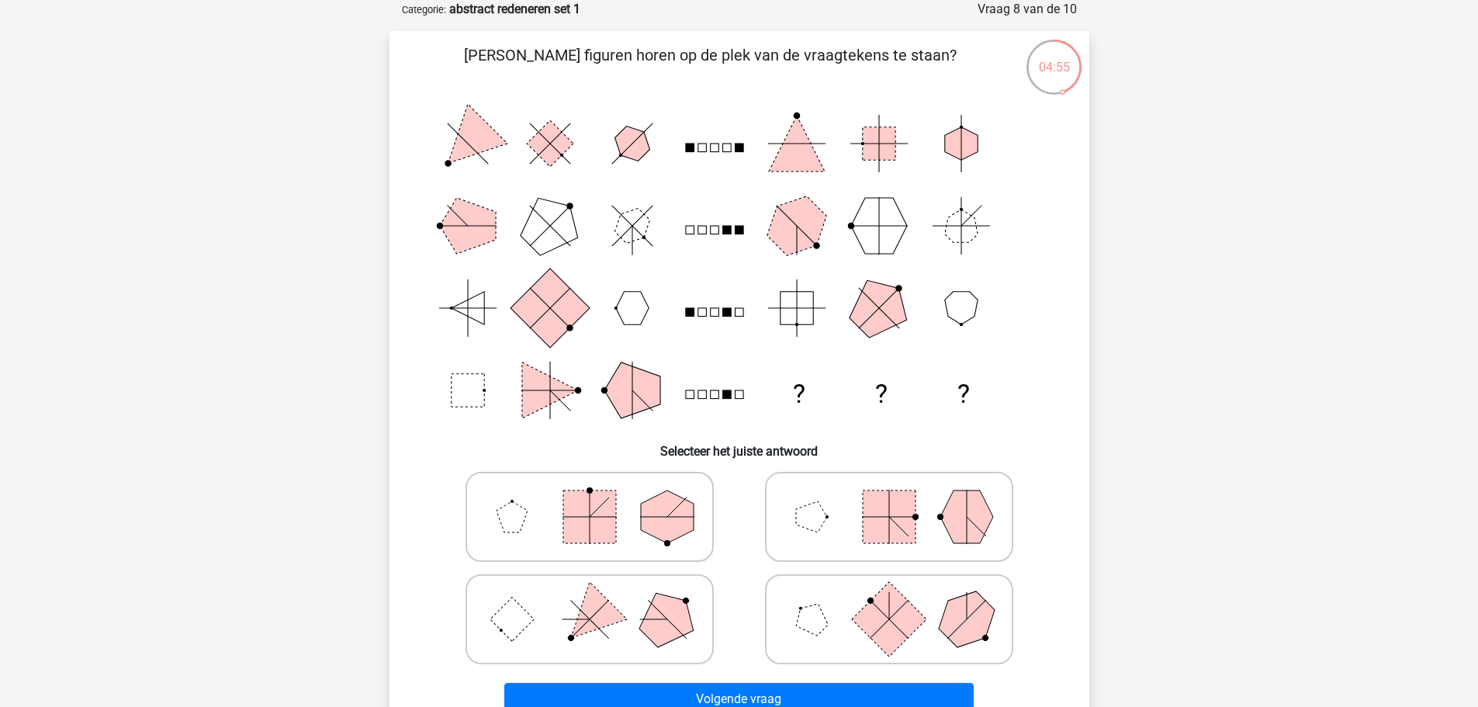
click at [644, 621] on polygon at bounding box center [666, 618] width 74 height 74
click at [600, 600] on input "radio" at bounding box center [595, 595] width 10 height 10
radio input "true"
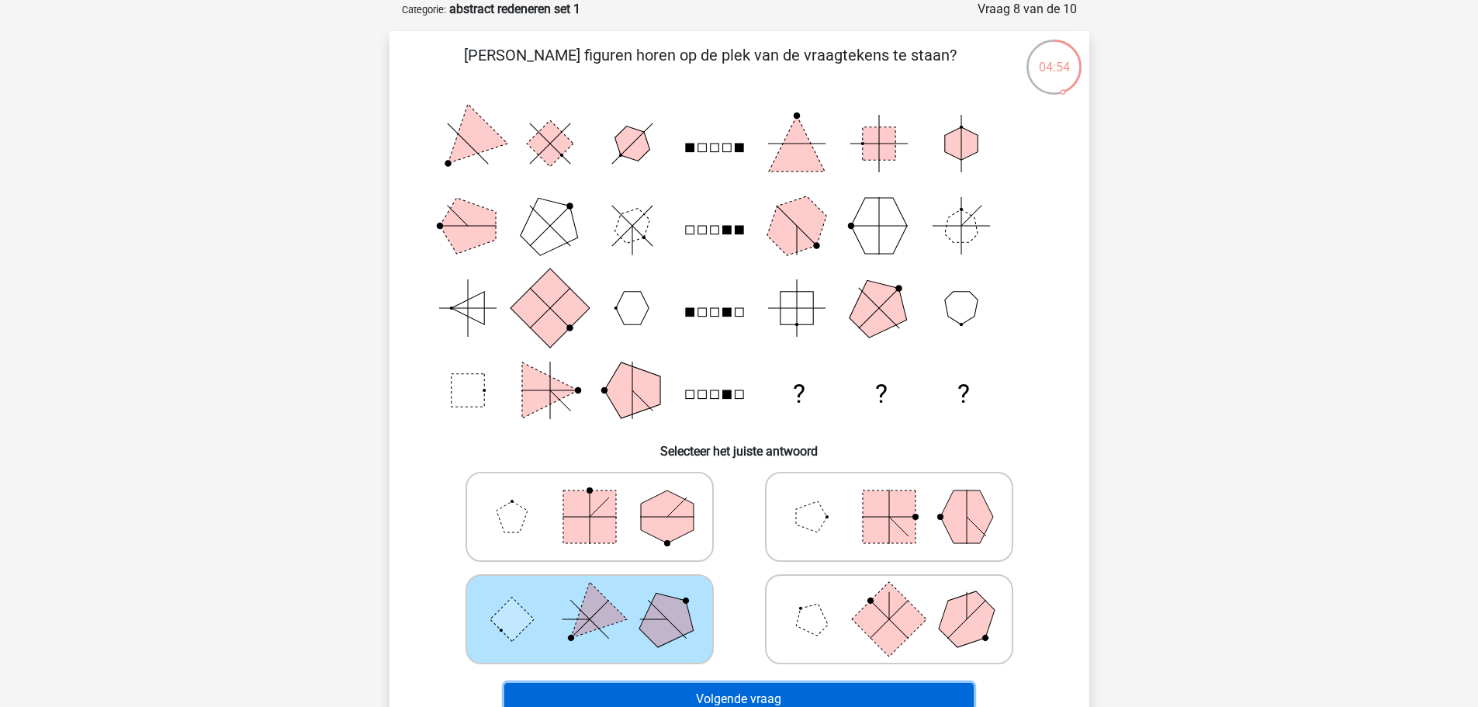
click at [652, 701] on button "Volgende vraag" at bounding box center [738, 699] width 469 height 33
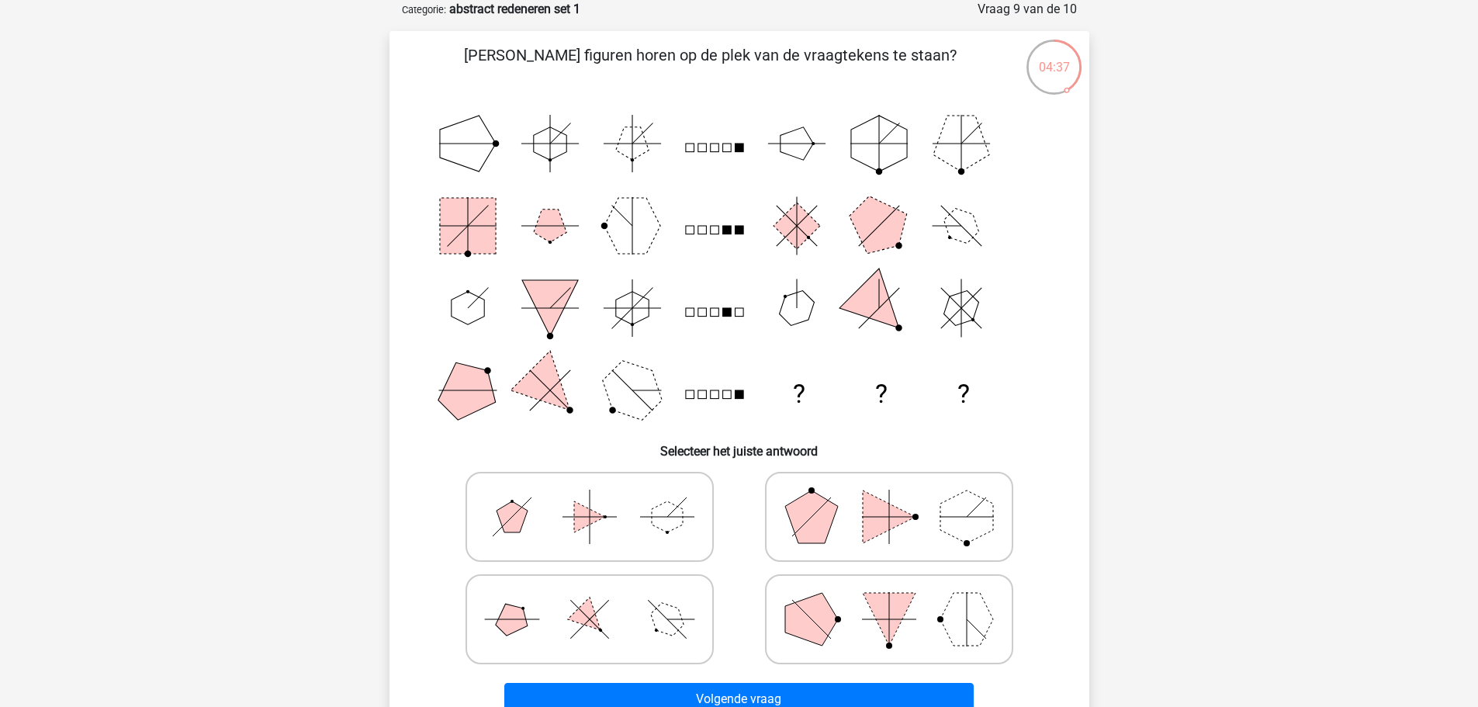
click at [647, 609] on icon at bounding box center [589, 619] width 233 height 78
click at [600, 600] on input "radio" at bounding box center [595, 595] width 10 height 10
radio input "true"
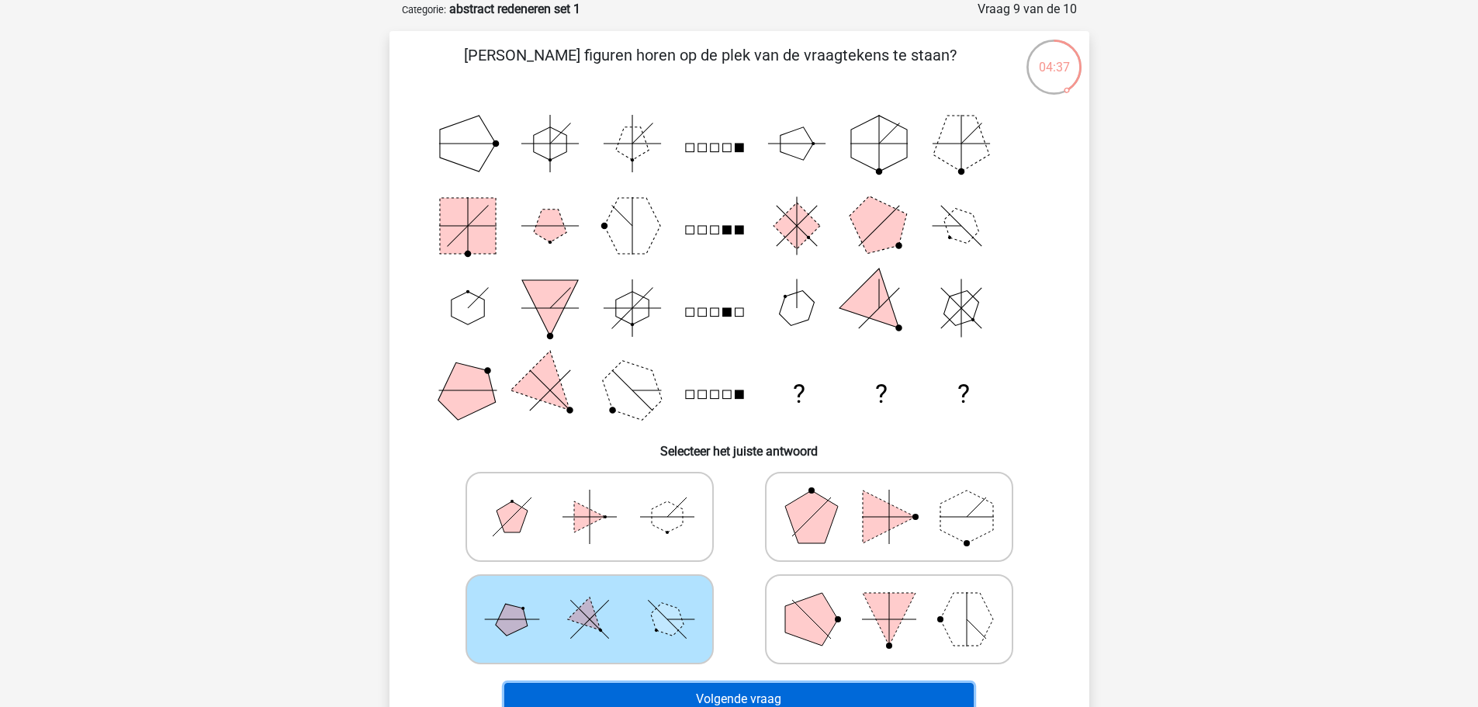
click at [662, 694] on button "Volgende vraag" at bounding box center [738, 699] width 469 height 33
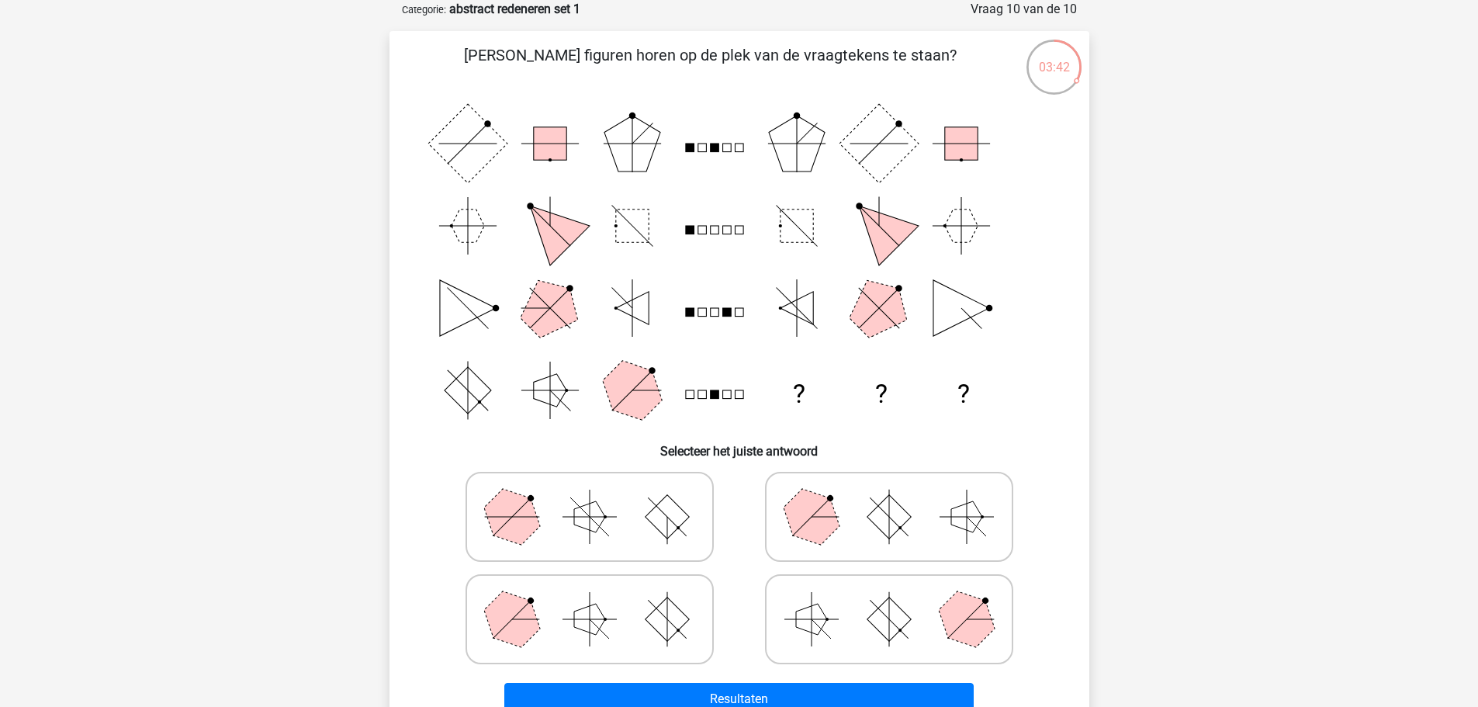
click at [677, 604] on icon at bounding box center [589, 619] width 233 height 78
click at [600, 600] on input "radio" at bounding box center [595, 595] width 10 height 10
radio input "true"
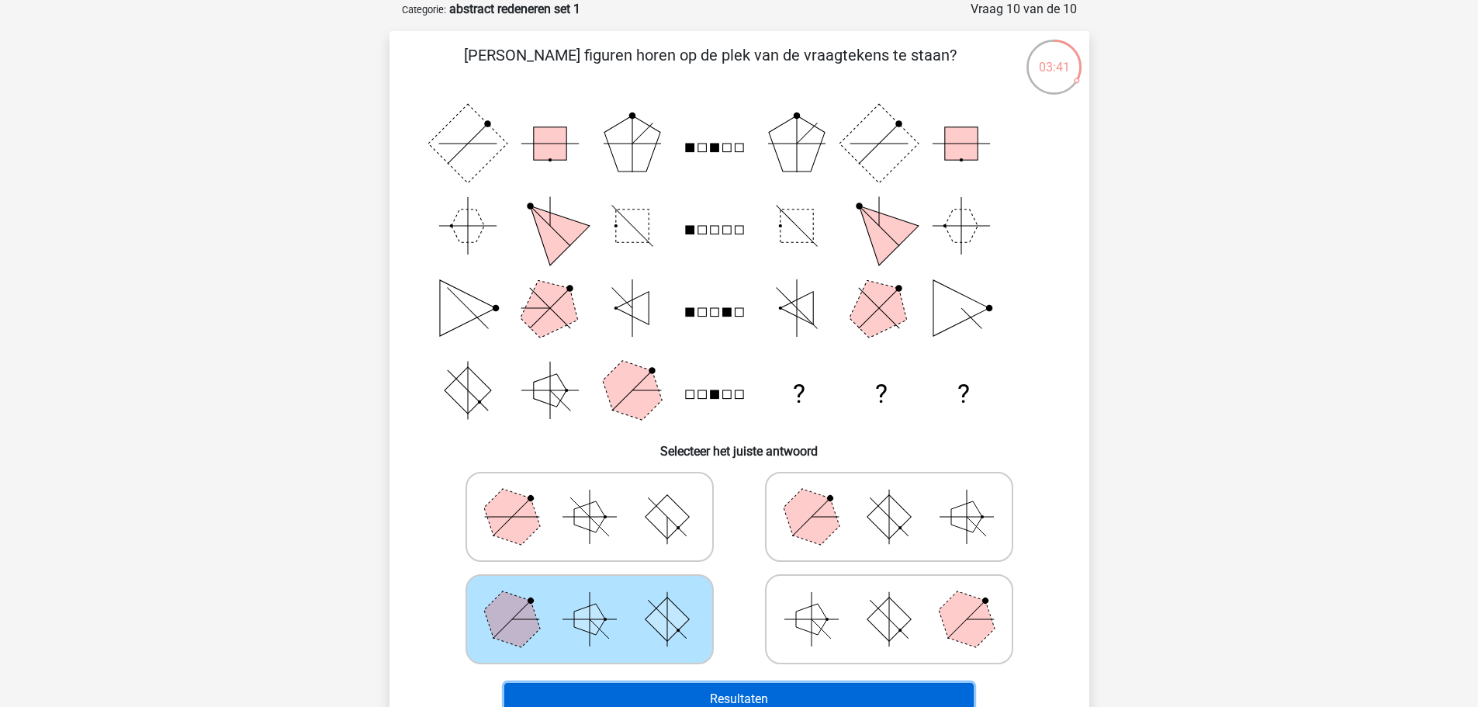
click at [692, 699] on button "Resultaten" at bounding box center [738, 699] width 469 height 33
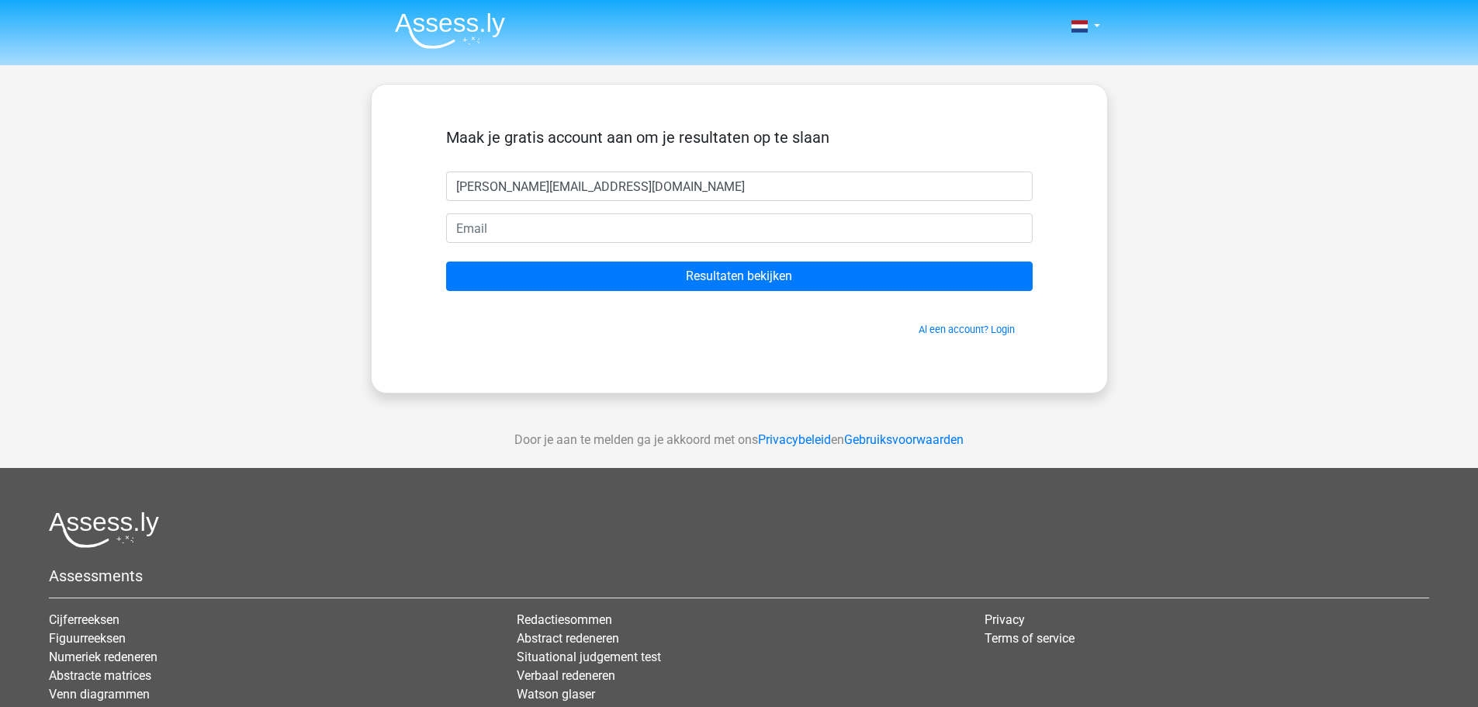
click at [446, 261] on input "Resultaten bekijken" at bounding box center [739, 275] width 586 height 29
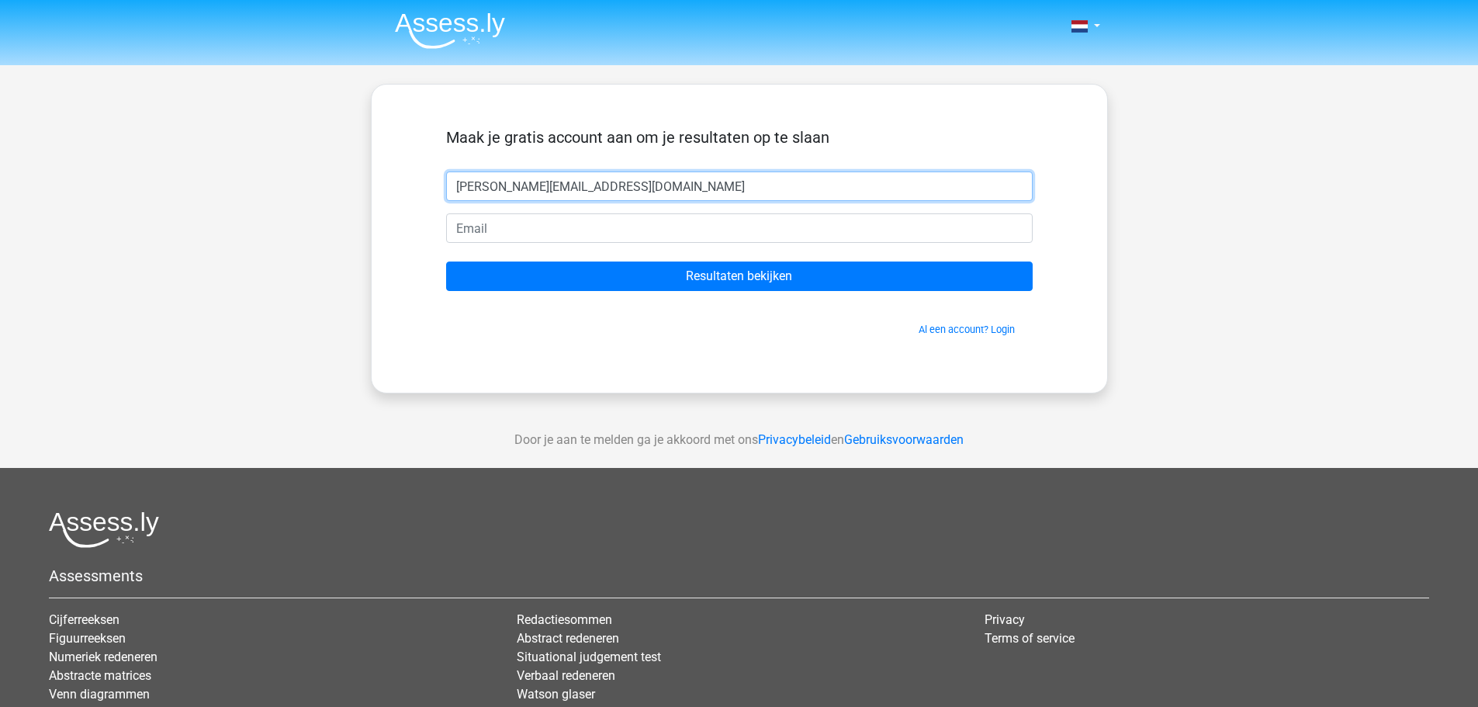
drag, startPoint x: 642, startPoint y: 174, endPoint x: 402, endPoint y: 181, distance: 240.6
click at [402, 181] on div "Maak je gratis account aan om je resultaten op te slaan Kevin.goovaerts@manus.t…" at bounding box center [739, 239] width 737 height 310
type input "k"
type input "Kevin"
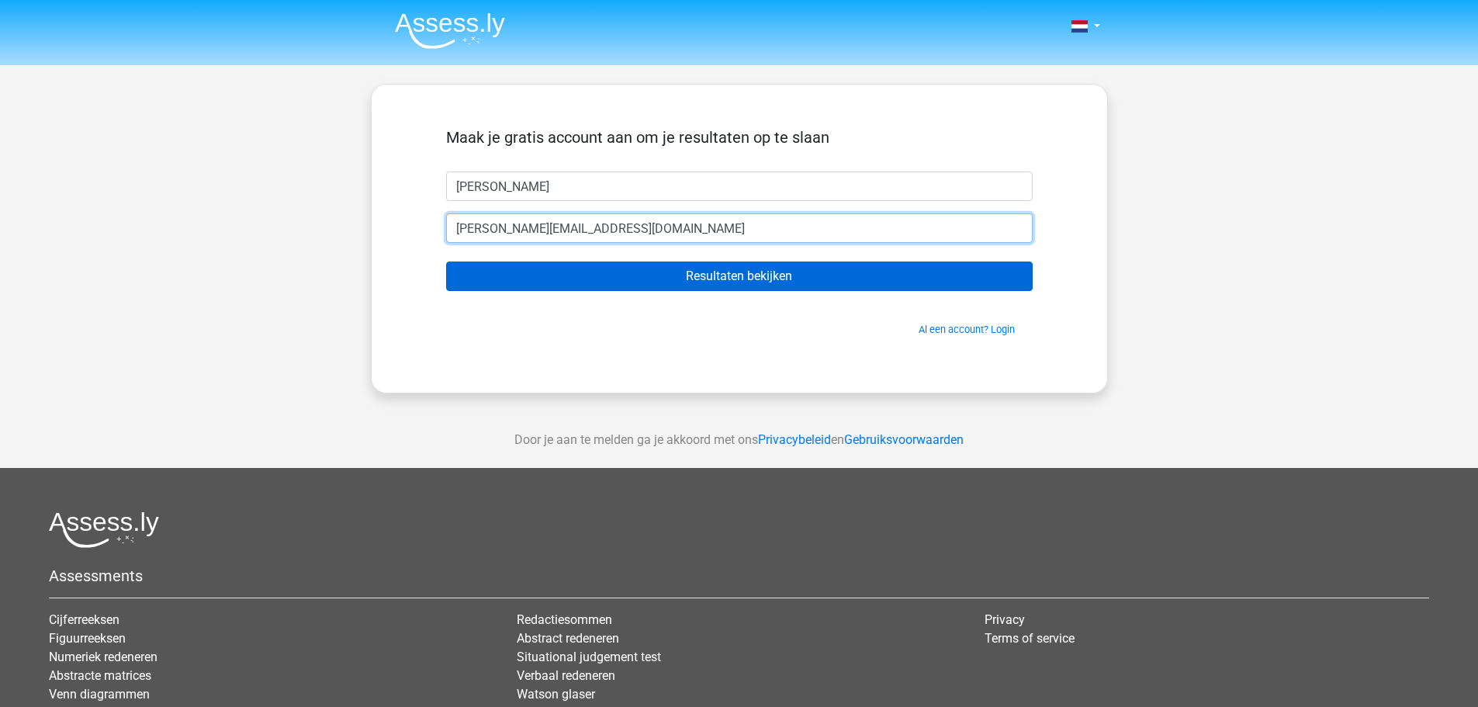
type input "kevin.goovaerts@manus.tv"
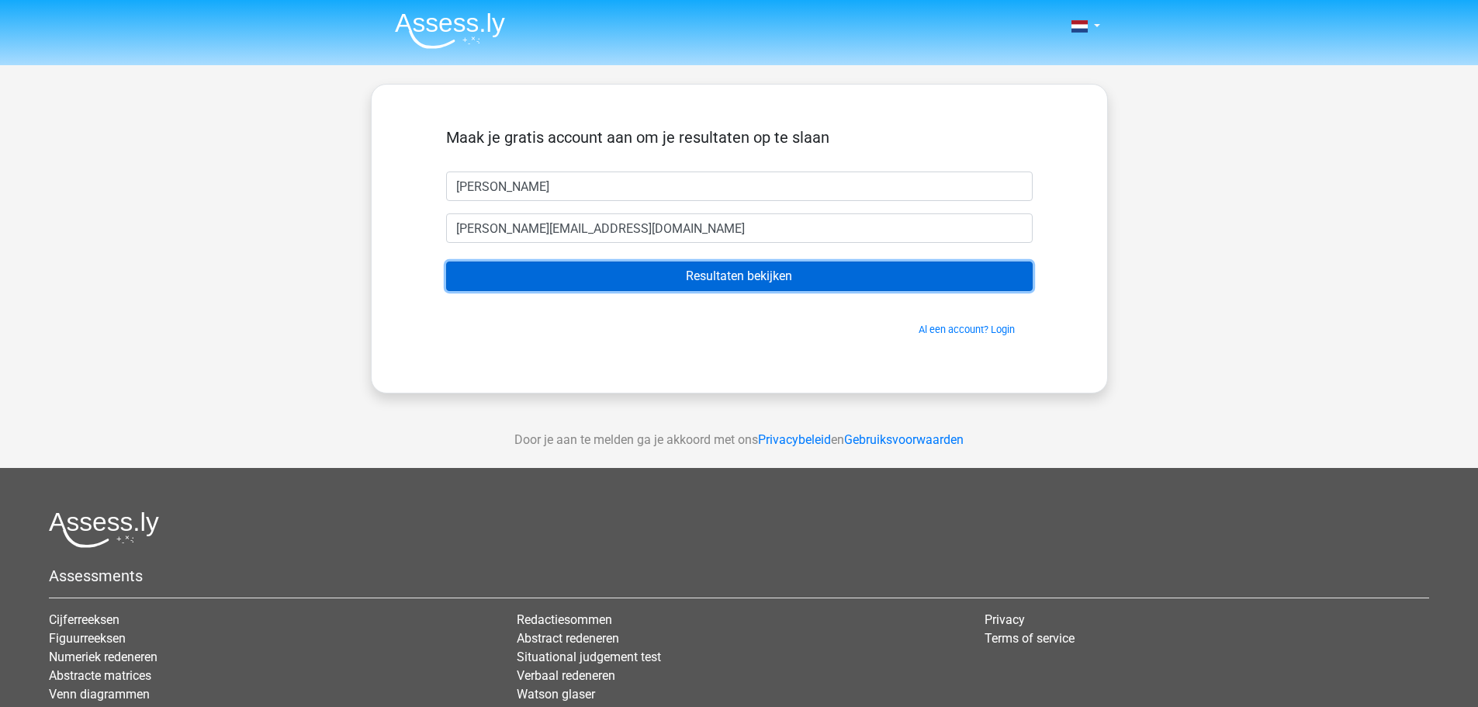
click at [751, 275] on input "Resultaten bekijken" at bounding box center [739, 275] width 586 height 29
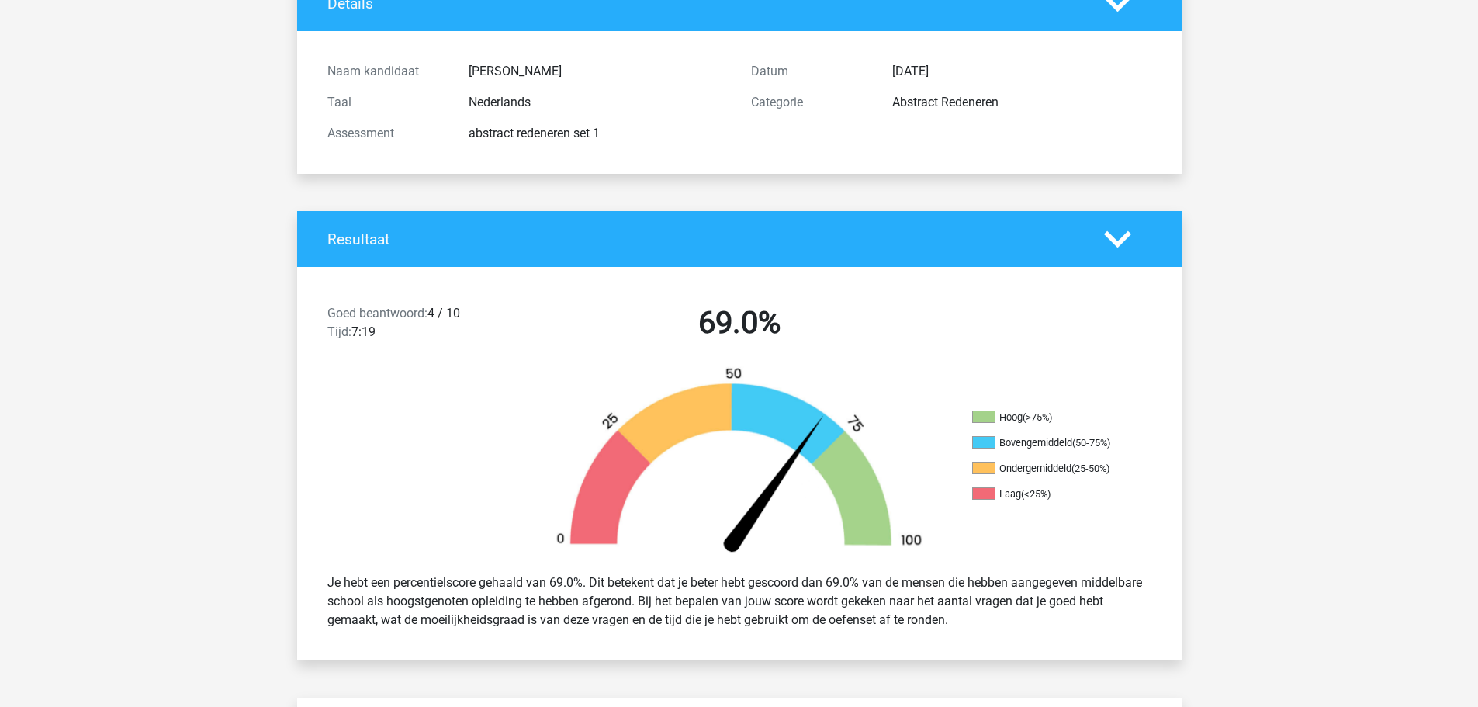
scroll to position [155, 0]
